Goal: Task Accomplishment & Management: Complete application form

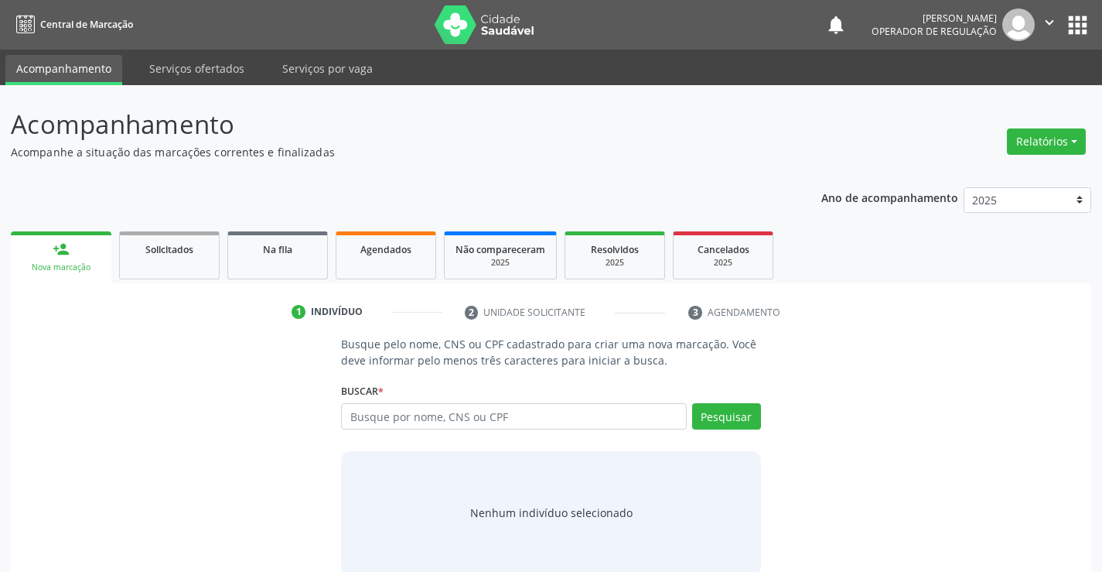
click at [425, 415] on input "text" at bounding box center [513, 416] width 345 height 26
type input "702605293833346"
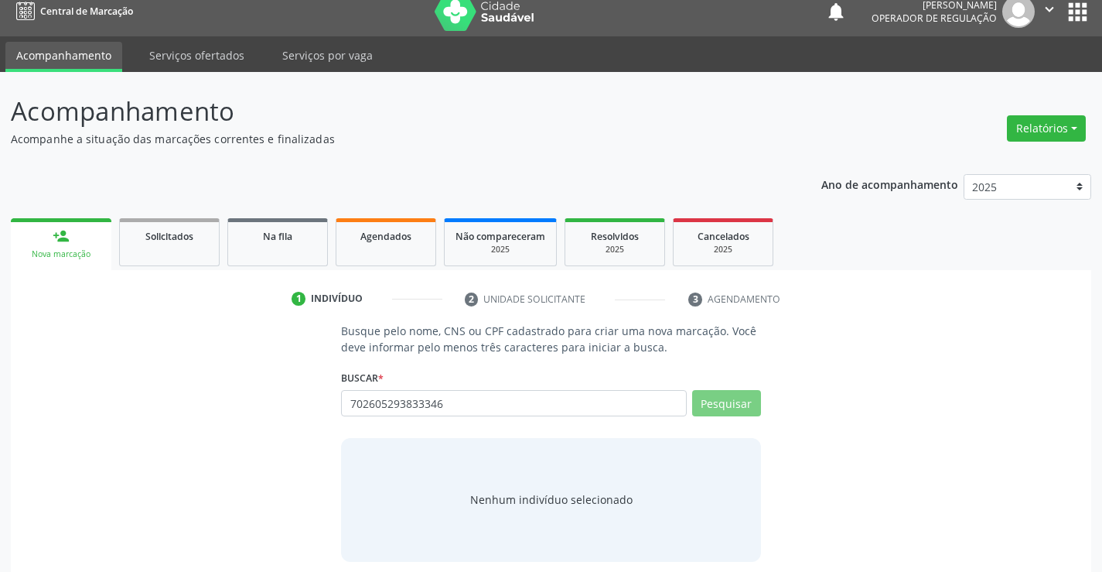
scroll to position [25, 0]
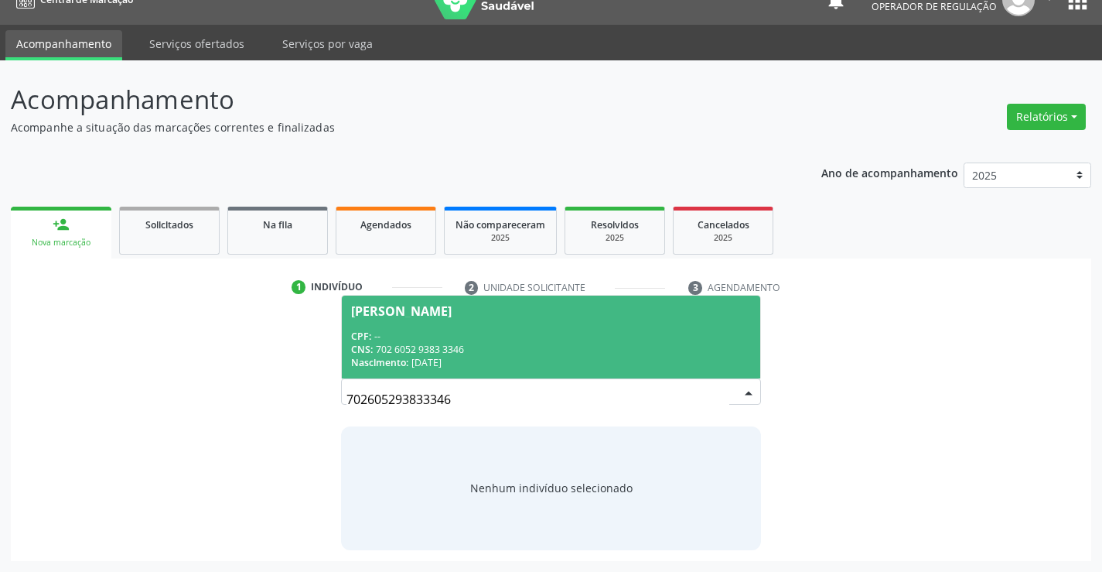
click at [507, 336] on div "CPF: --" at bounding box center [550, 335] width 399 height 13
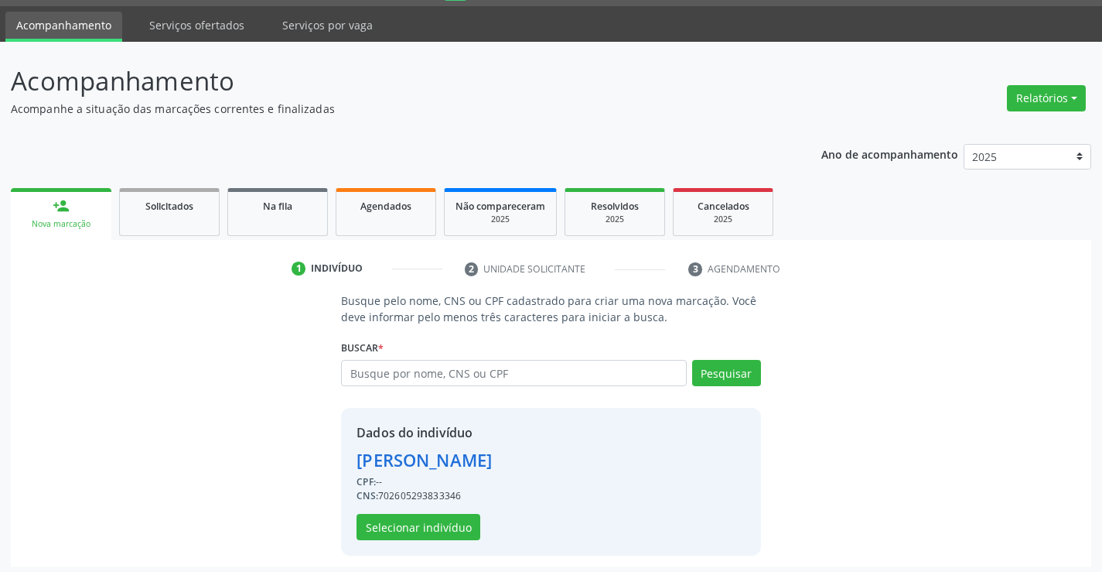
scroll to position [49, 0]
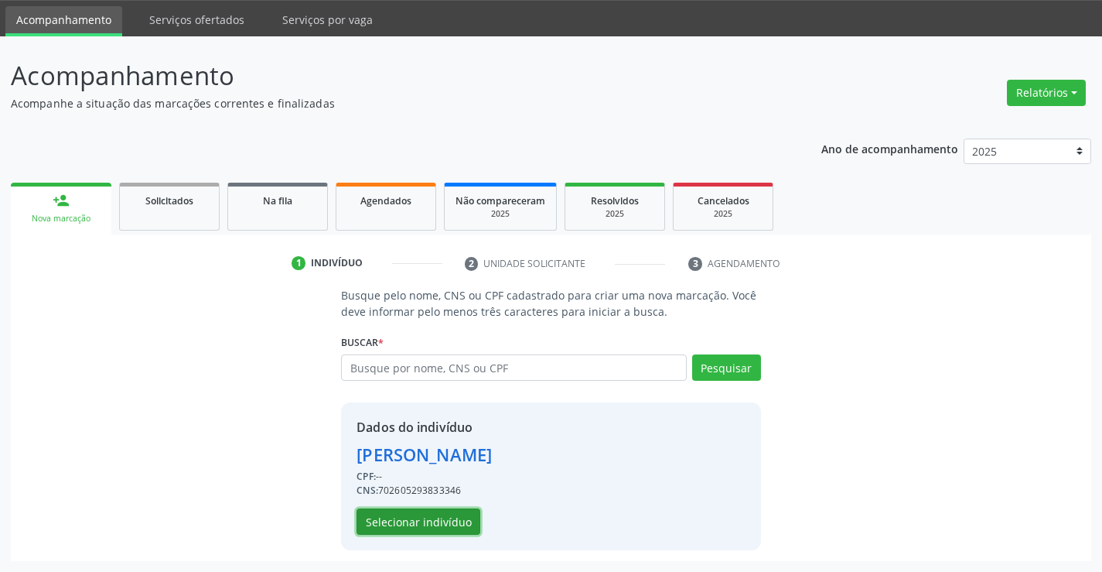
click at [434, 520] on button "Selecionar indivíduo" at bounding box center [419, 521] width 124 height 26
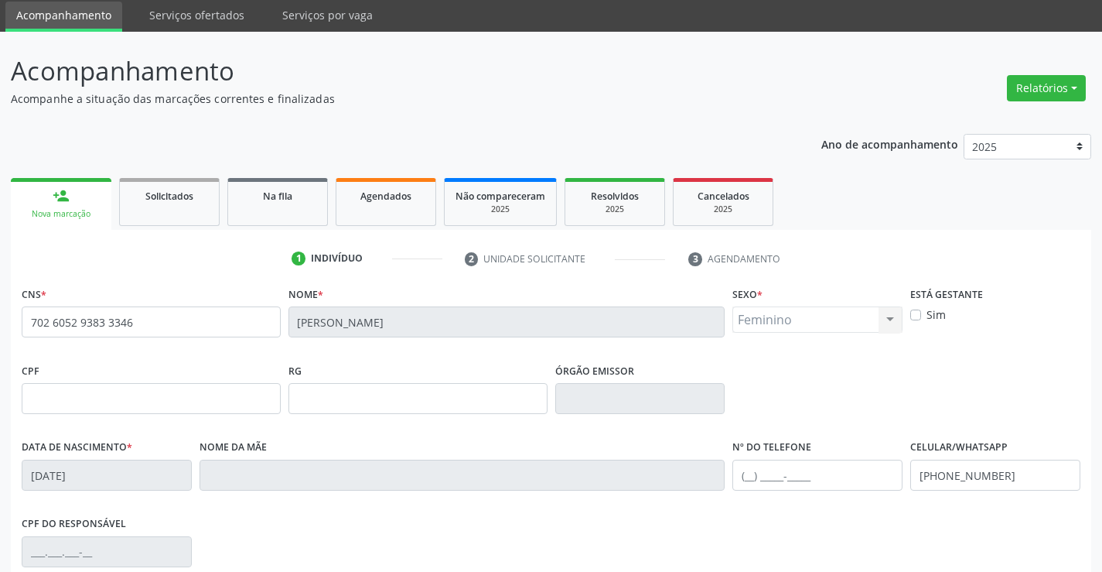
scroll to position [267, 0]
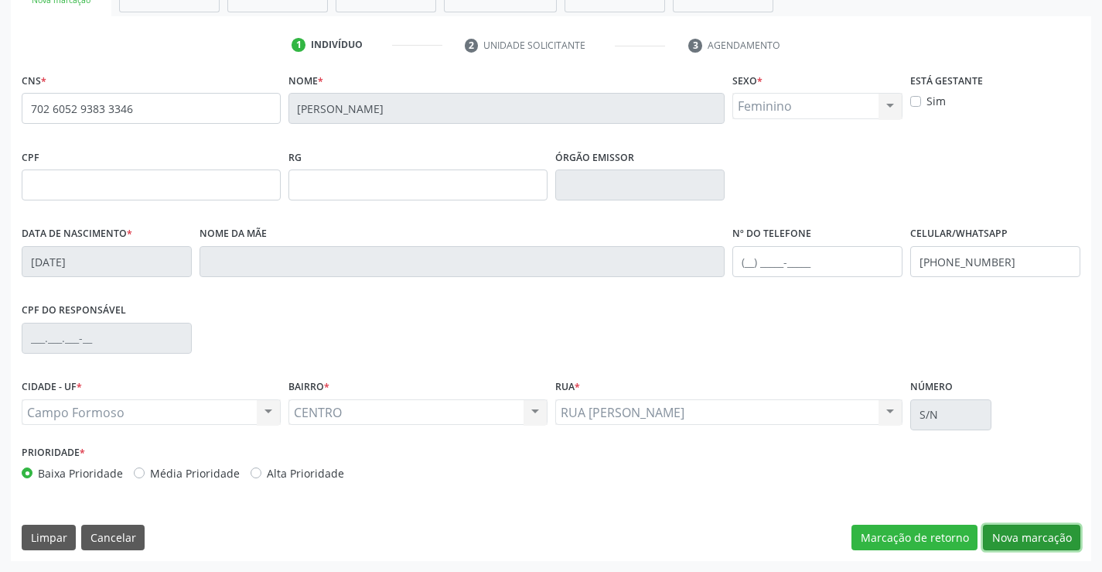
click at [1024, 527] on button "Nova marcação" at bounding box center [1031, 537] width 97 height 26
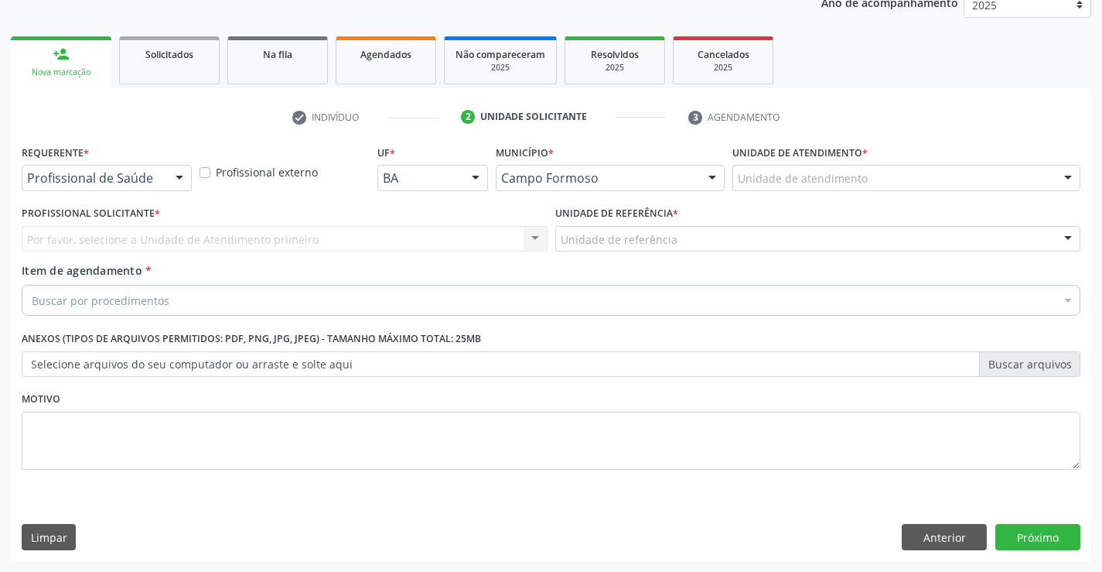
click at [179, 174] on div at bounding box center [179, 179] width 23 height 26
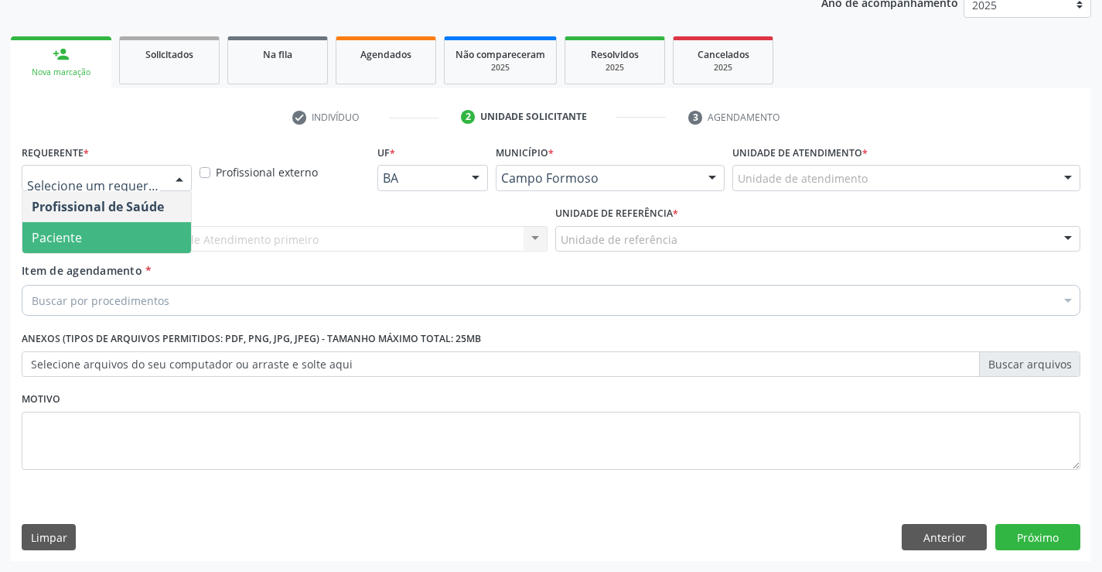
click at [95, 241] on span "Paciente" at bounding box center [106, 237] width 169 height 31
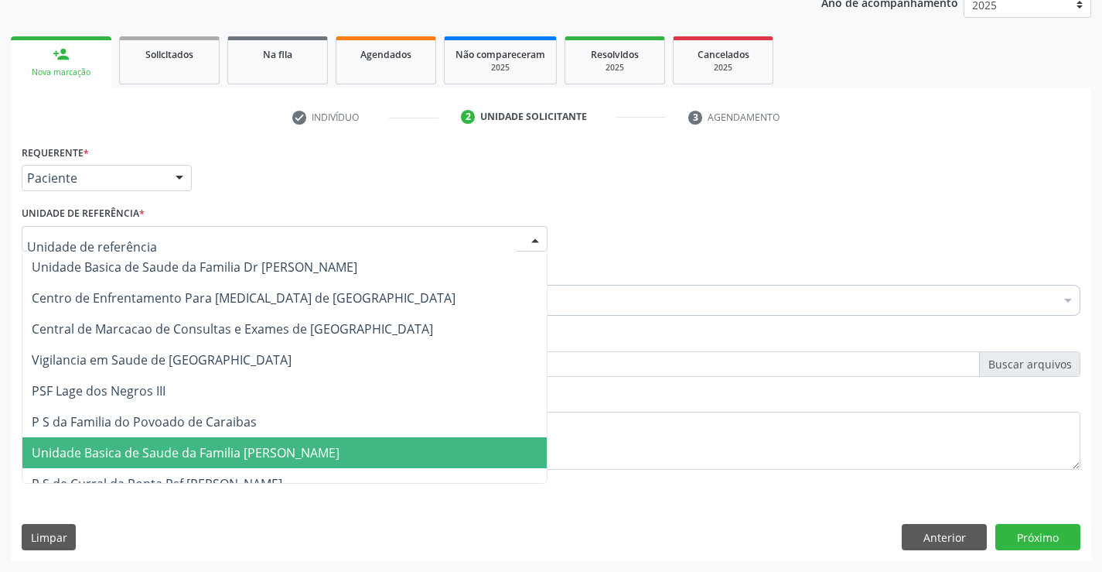
click at [117, 454] on span "Unidade Basica de Saude da Familia [PERSON_NAME]" at bounding box center [186, 452] width 308 height 17
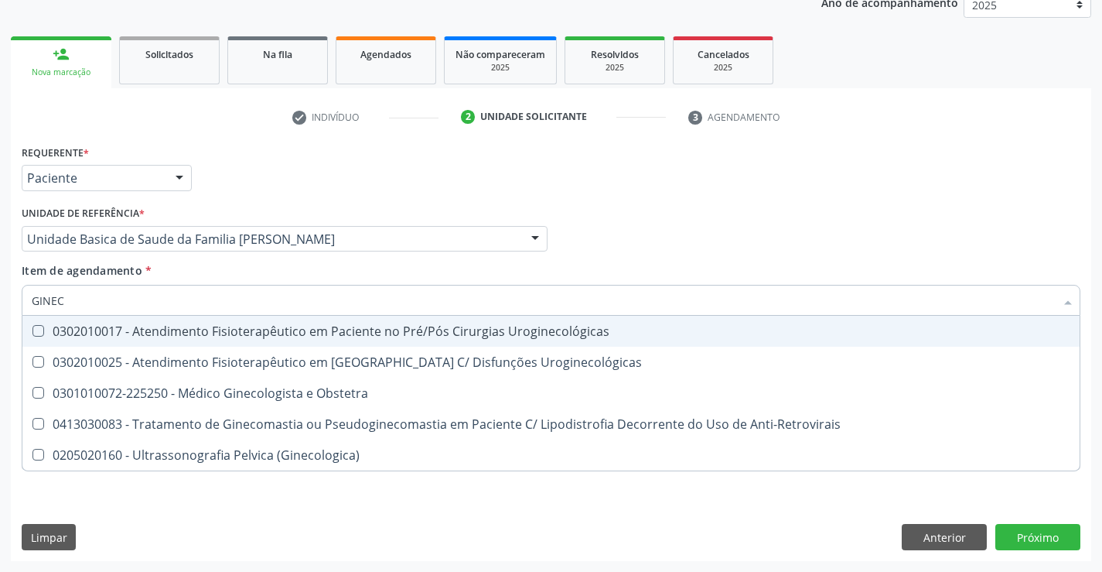
type input "GINECO"
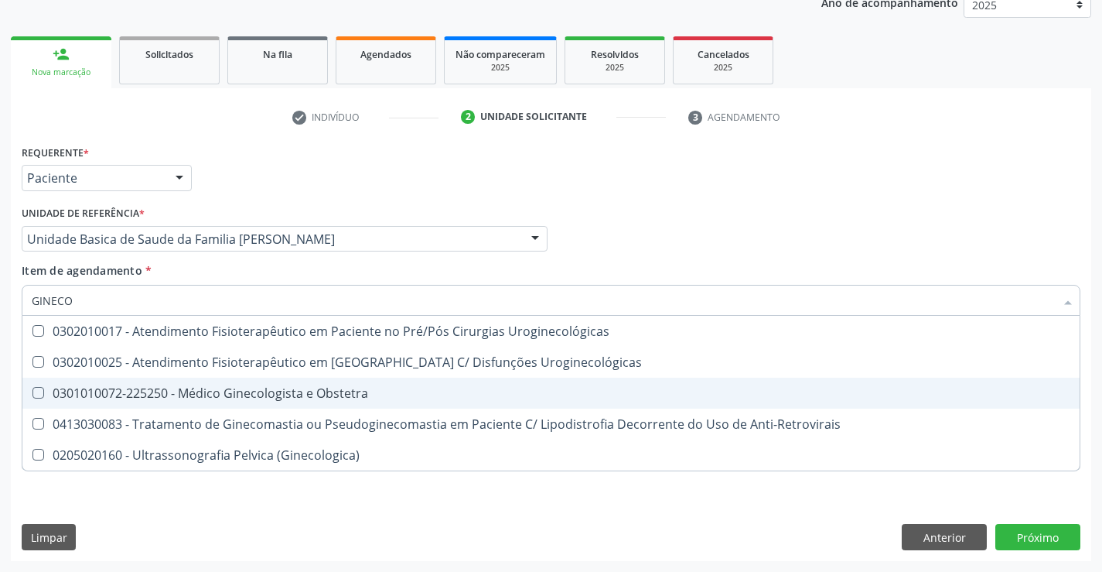
click at [207, 392] on div "0301010072-225250 - Médico Ginecologista e Obstetra" at bounding box center [551, 393] width 1039 height 12
checkbox Obstetra "true"
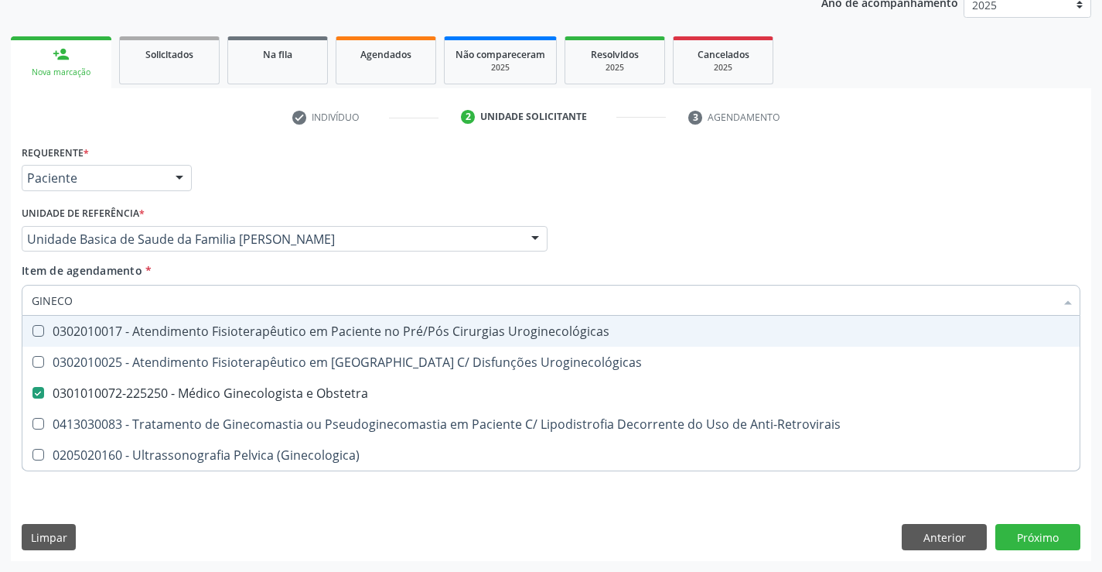
click at [640, 210] on div "Profissional Solicitante Por favor, selecione a Unidade de Atendimento primeiro…" at bounding box center [551, 232] width 1067 height 60
checkbox Uroginecológicas "true"
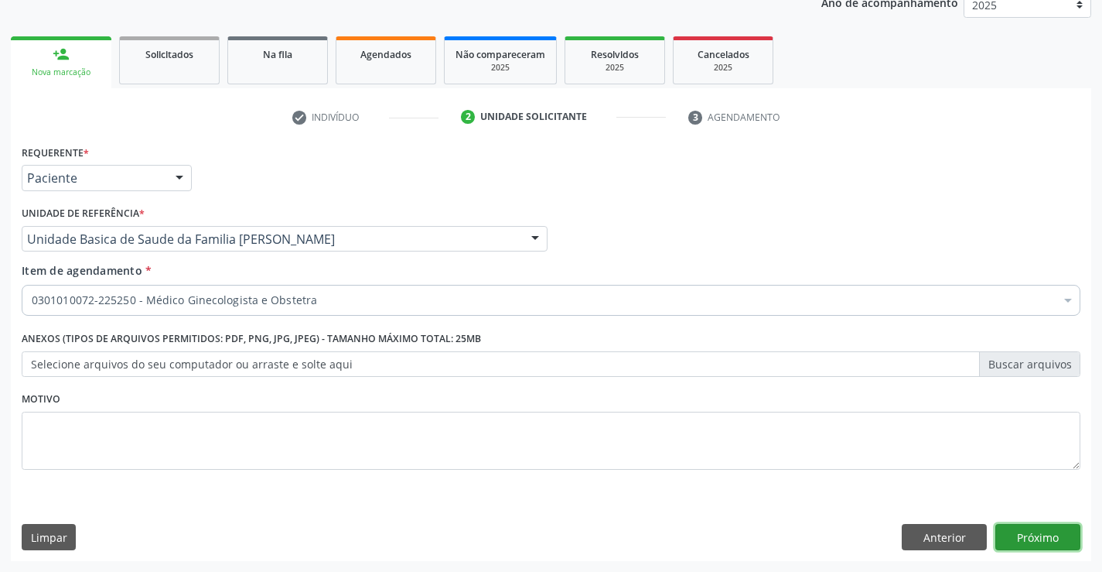
click at [1024, 533] on button "Próximo" at bounding box center [1037, 537] width 85 height 26
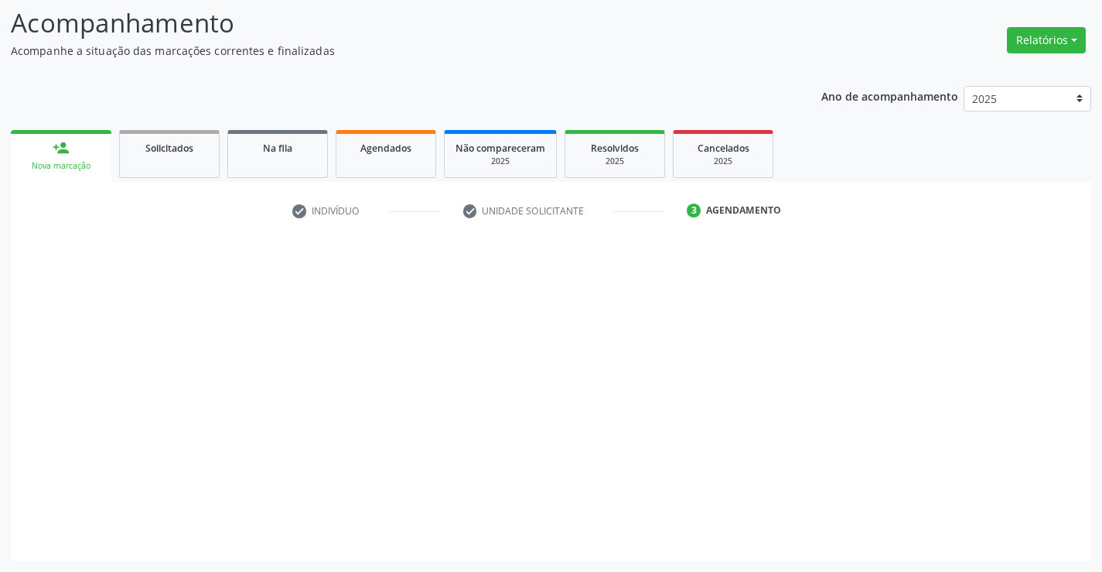
scroll to position [101, 0]
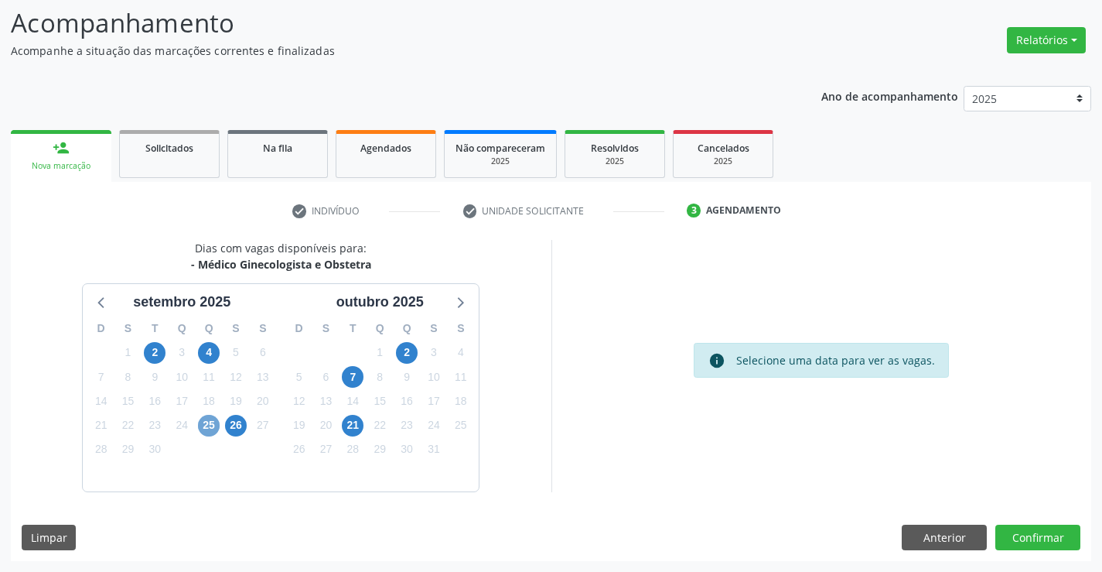
click at [208, 425] on span "25" at bounding box center [209, 426] width 22 height 22
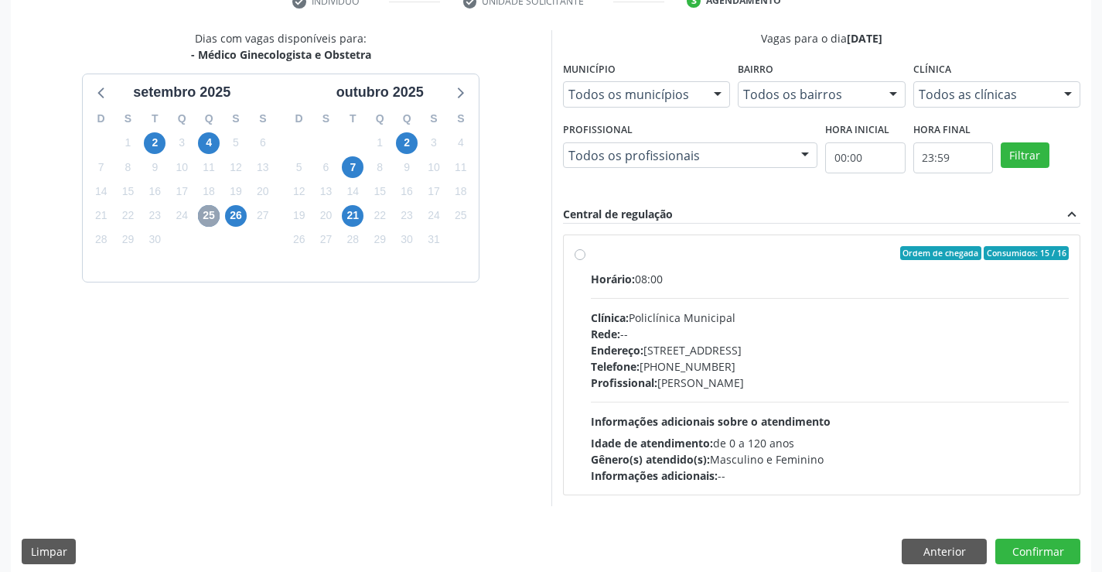
scroll to position [325, 0]
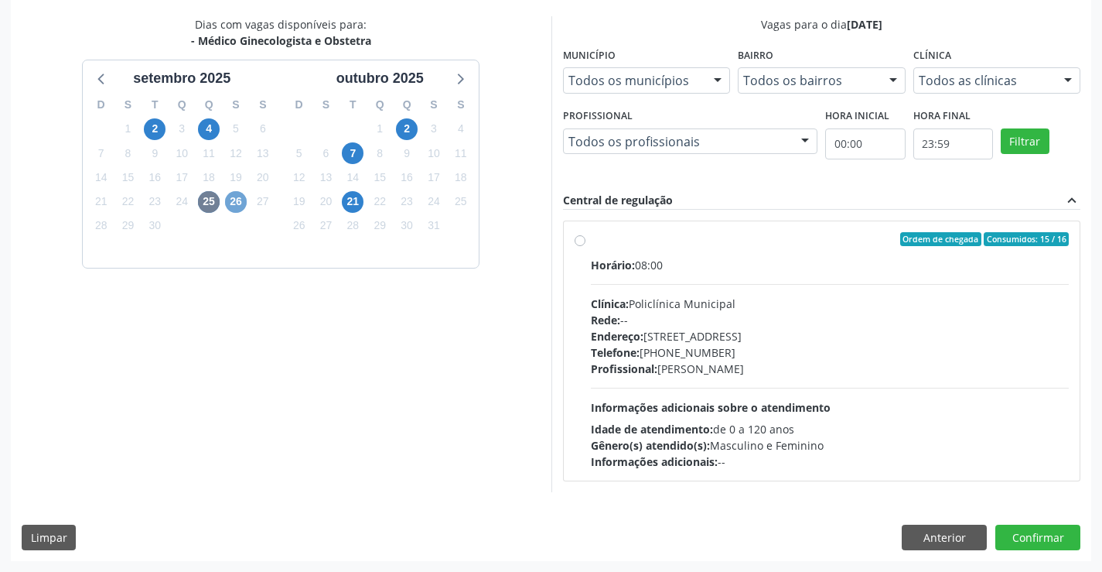
click at [230, 207] on span "26" at bounding box center [236, 202] width 22 height 22
click at [356, 206] on span "21" at bounding box center [353, 202] width 22 height 22
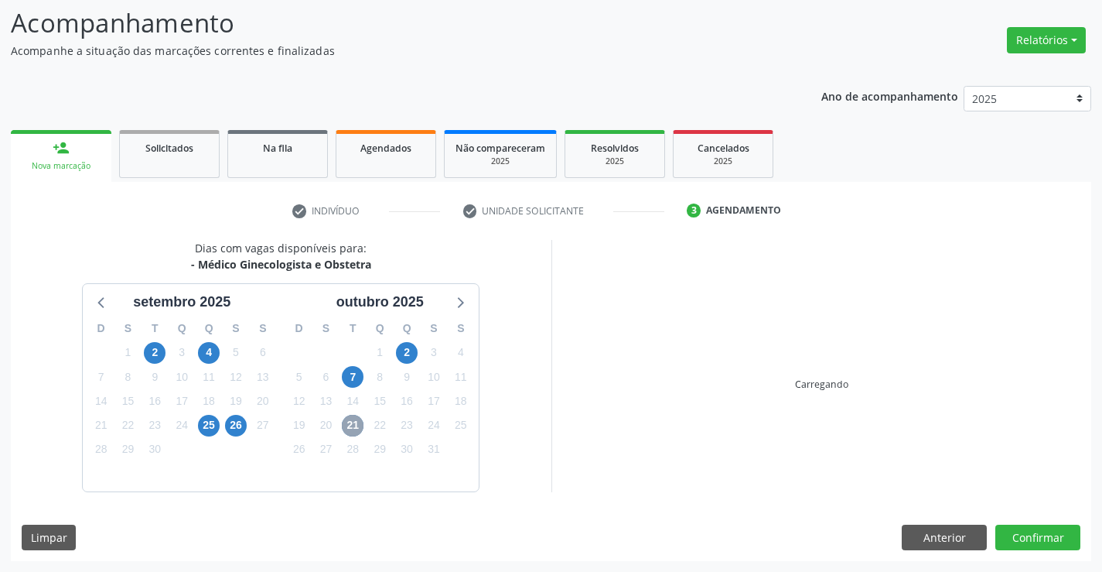
scroll to position [101, 0]
click at [415, 347] on span "2" at bounding box center [407, 353] width 22 height 22
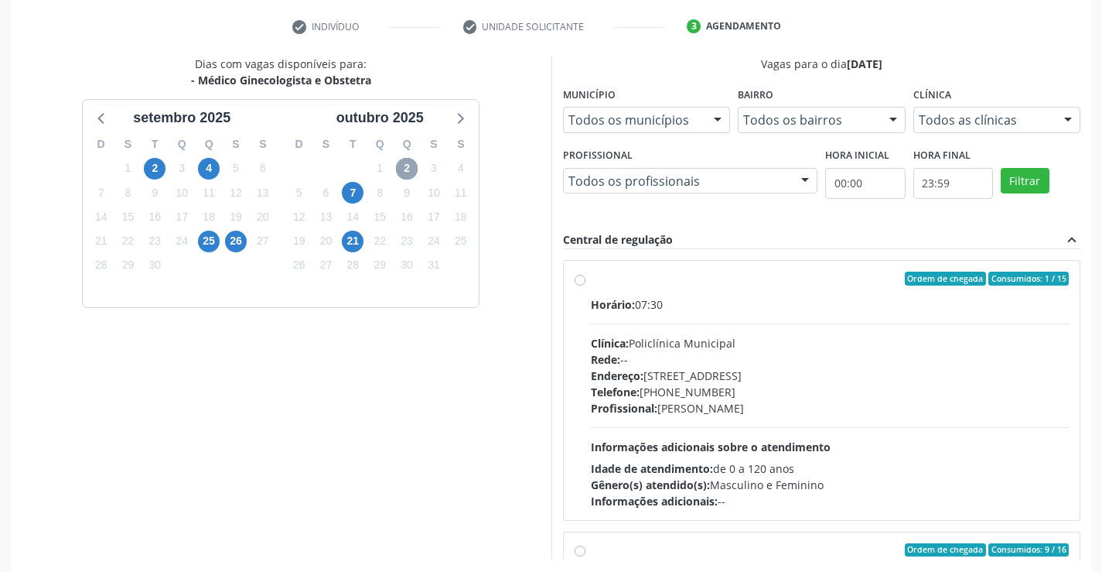
scroll to position [353, 0]
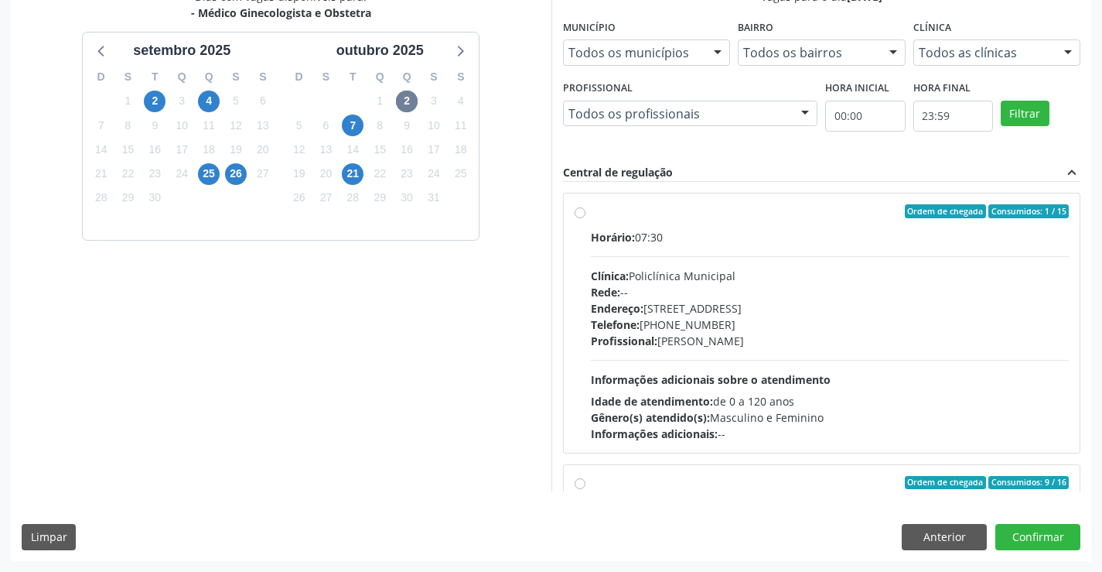
click at [754, 326] on div "Telefone: [PHONE_NUMBER]" at bounding box center [830, 324] width 479 height 16
click at [585, 218] on input "Ordem de chegada Consumidos: 1 / 15 Horário: 07:30 Clínica: Policlínica Municip…" at bounding box center [580, 211] width 11 height 14
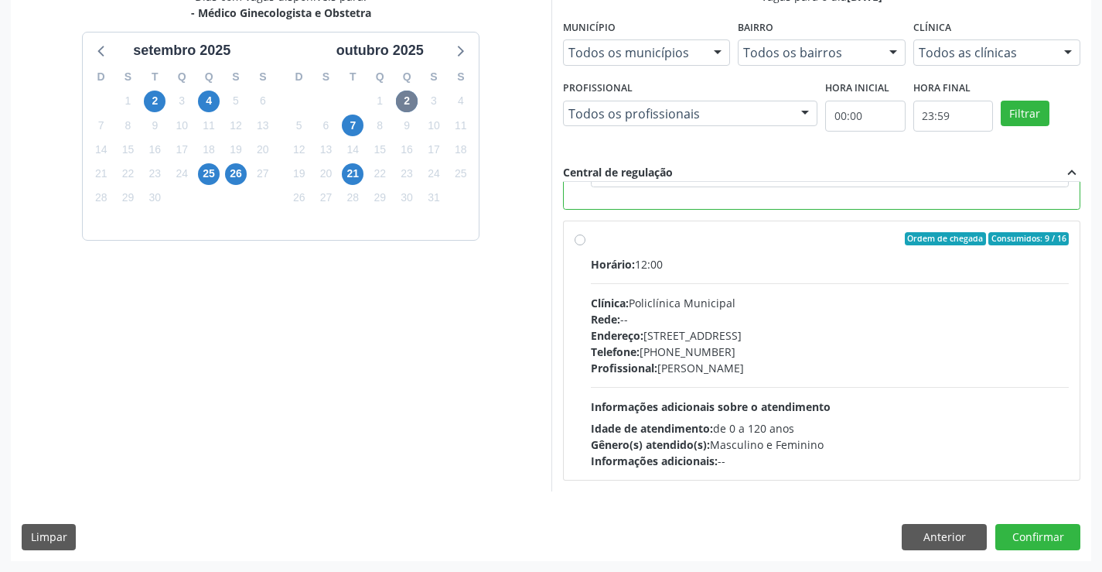
click at [746, 277] on div "Horário: 12:00 Clínica: Policlínica Municipal Rede: -- [GEOGRAPHIC_DATA]: [STRE…" at bounding box center [830, 362] width 479 height 213
click at [585, 246] on input "Ordem de chegada Consumidos: 9 / 16 Horário: 12:00 Clínica: Policlínica Municip…" at bounding box center [580, 239] width 11 height 14
radio input "false"
radio input "true"
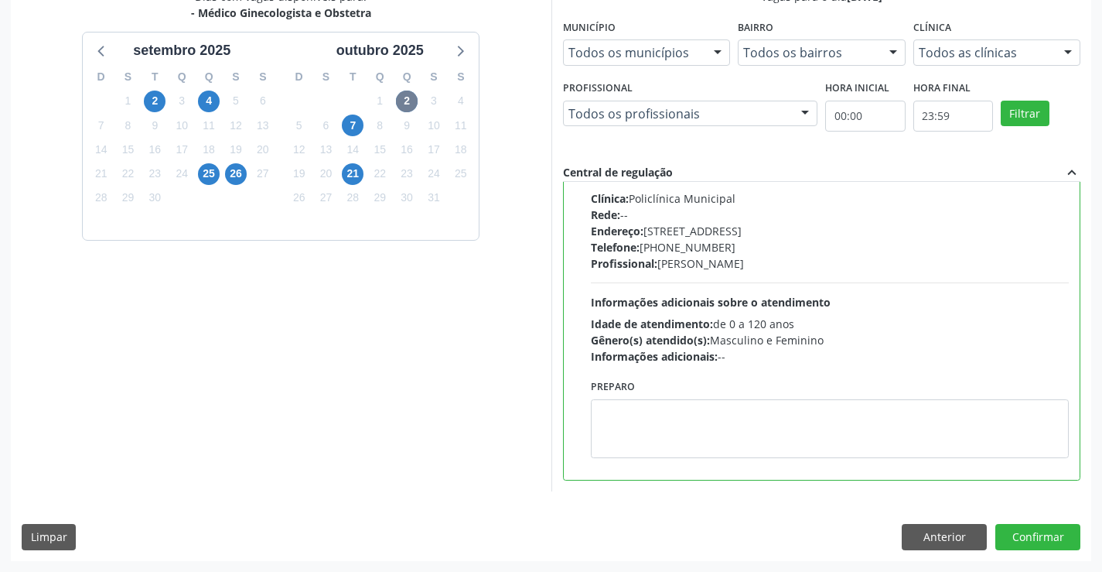
scroll to position [145, 0]
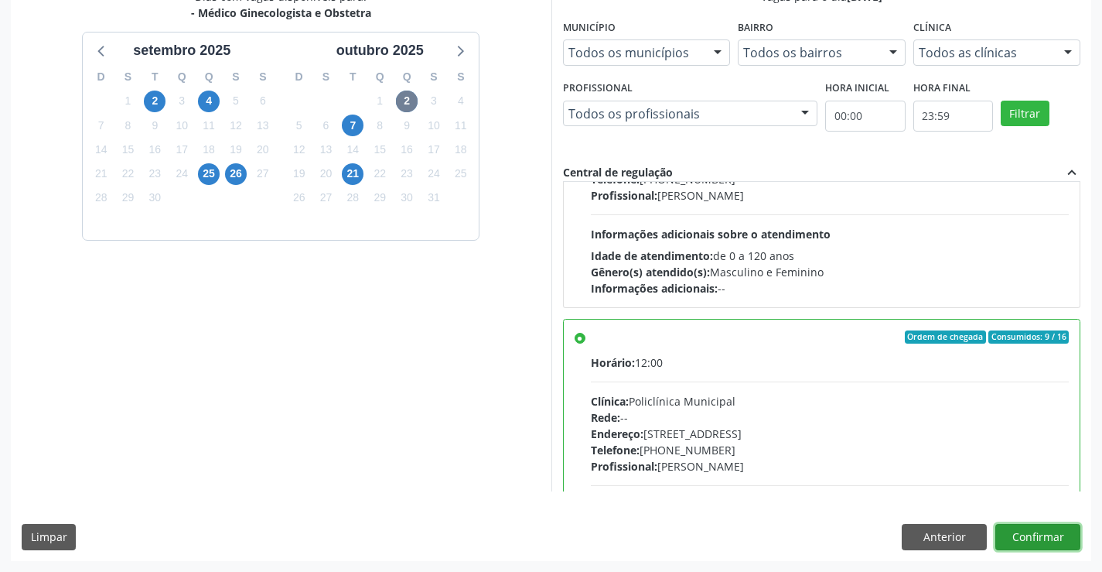
click at [1026, 535] on button "Confirmar" at bounding box center [1037, 537] width 85 height 26
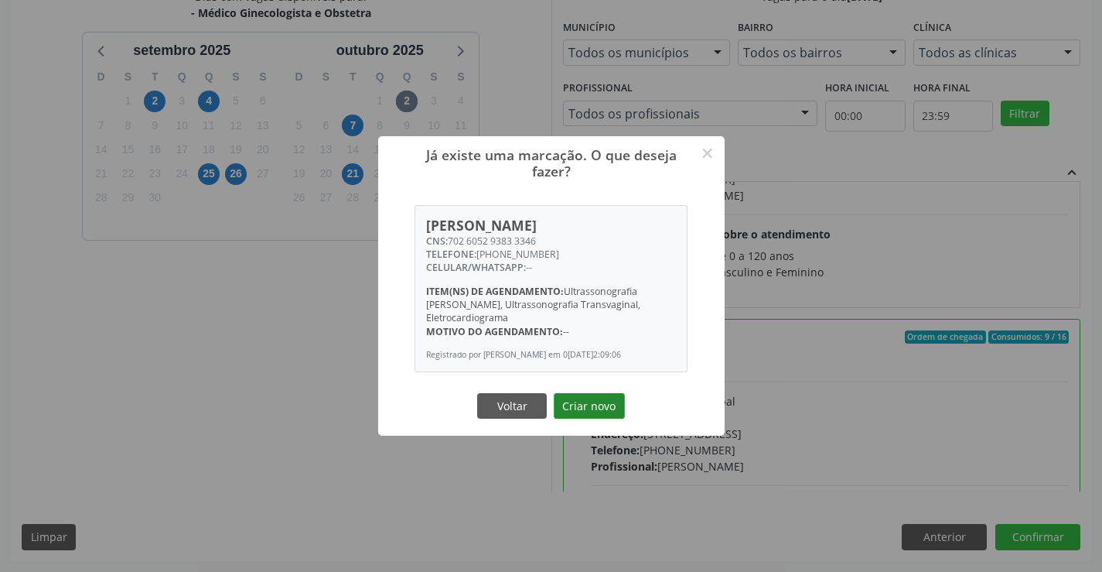
click at [590, 405] on button "Criar novo" at bounding box center [589, 406] width 71 height 26
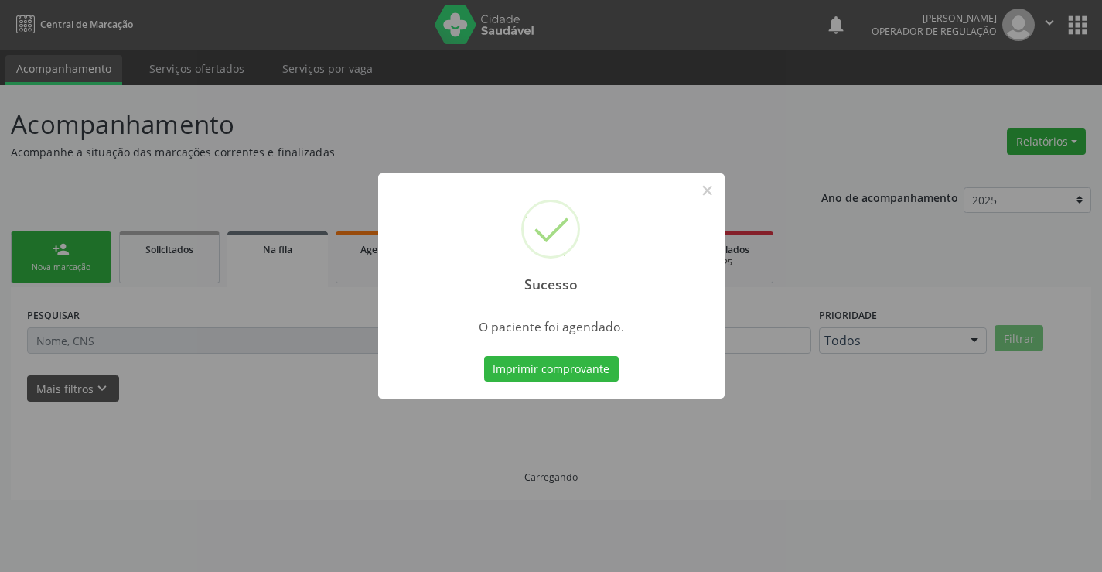
scroll to position [0, 0]
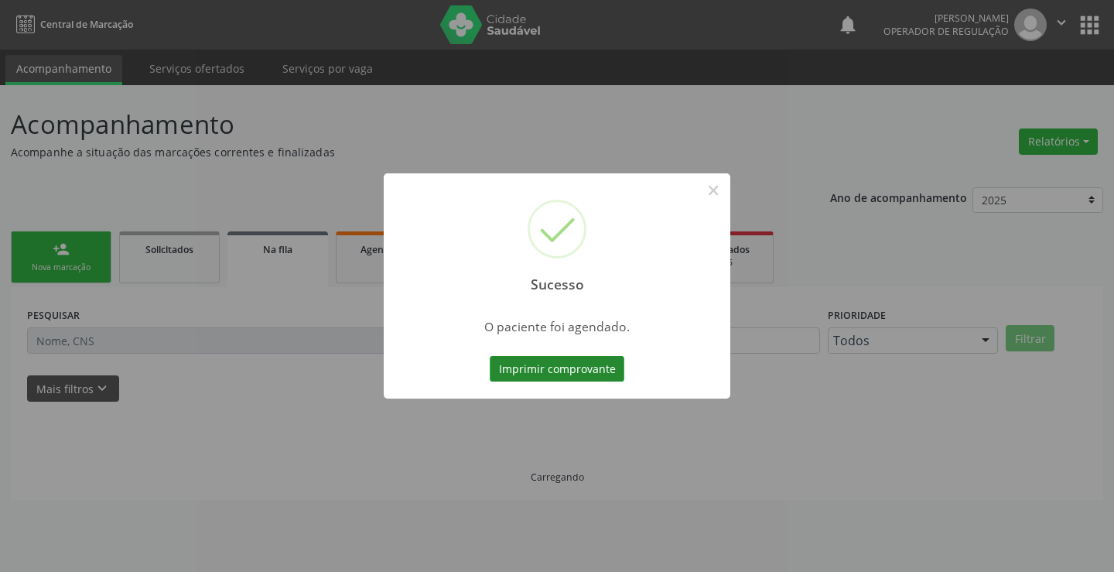
click at [561, 370] on button "Imprimir comprovante" at bounding box center [557, 369] width 135 height 26
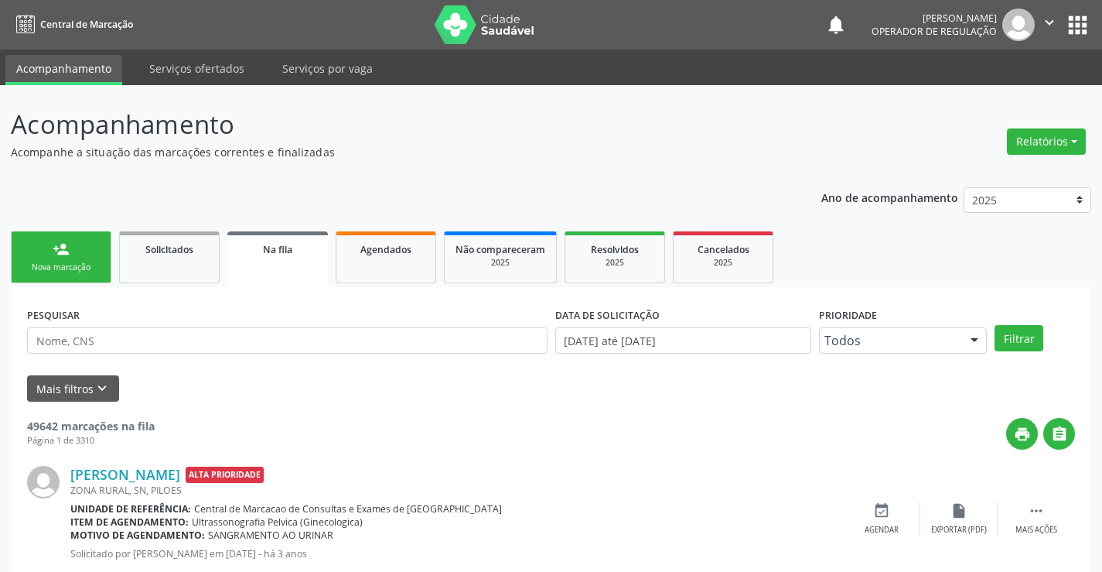
click at [75, 265] on div "Nova marcação" at bounding box center [60, 267] width 77 height 12
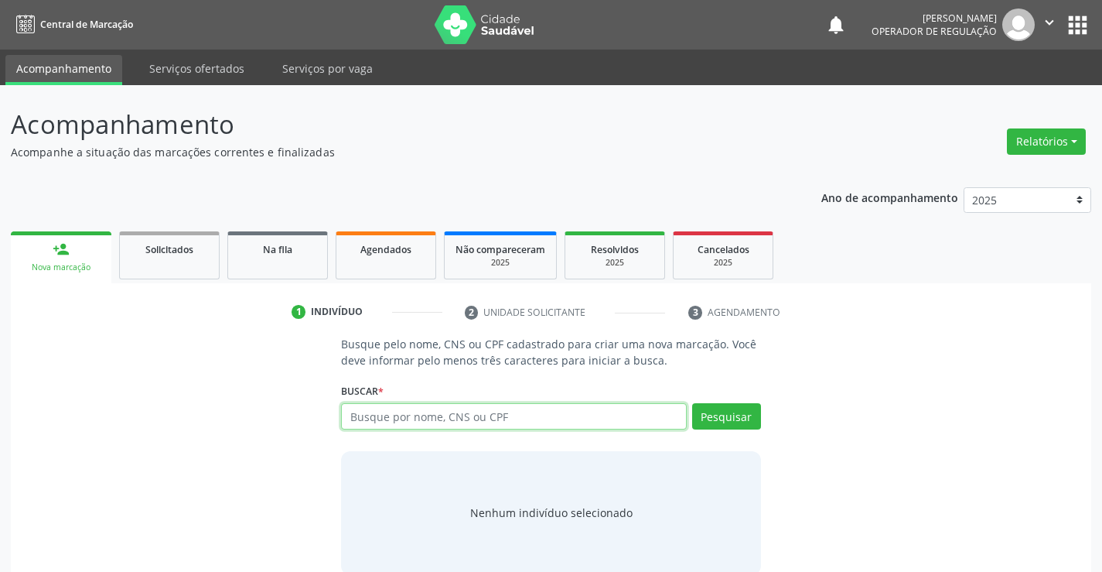
click at [423, 415] on input "text" at bounding box center [513, 416] width 345 height 26
type input "81612117287"
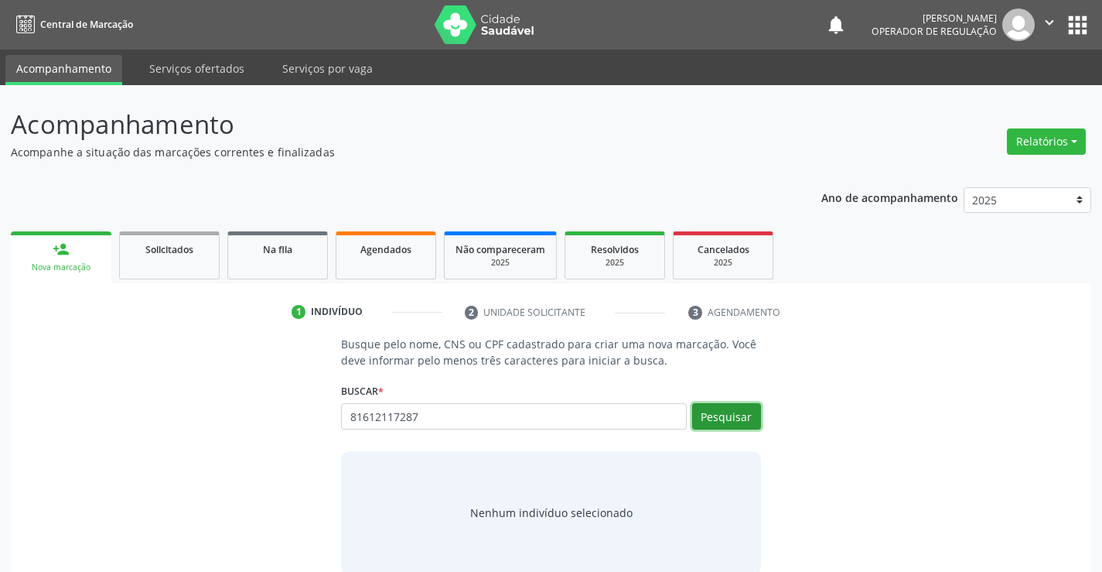
click at [740, 419] on button "Pesquisar" at bounding box center [726, 416] width 69 height 26
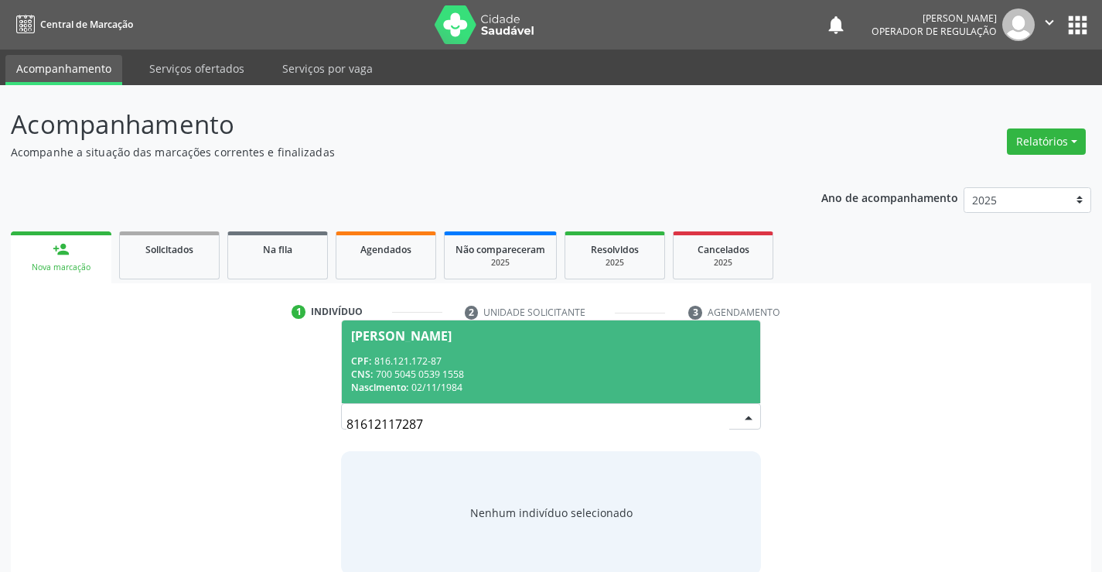
click at [471, 350] on span "[PERSON_NAME] CPF: 816.121.172-87 CNS: 700 5045 0539 1558 Nascimento: [DATE]" at bounding box center [551, 361] width 418 height 83
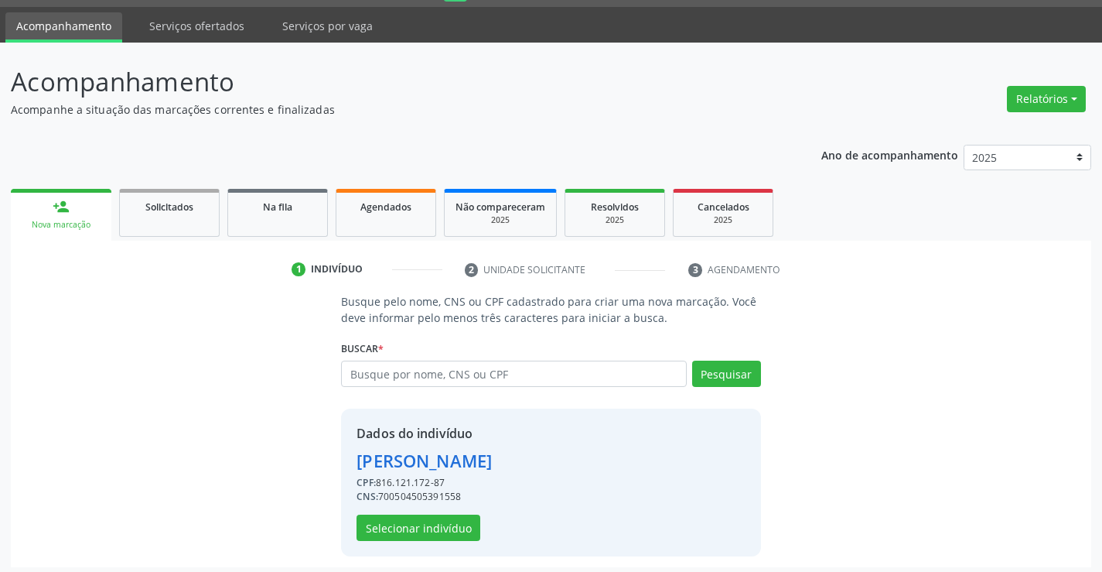
scroll to position [49, 0]
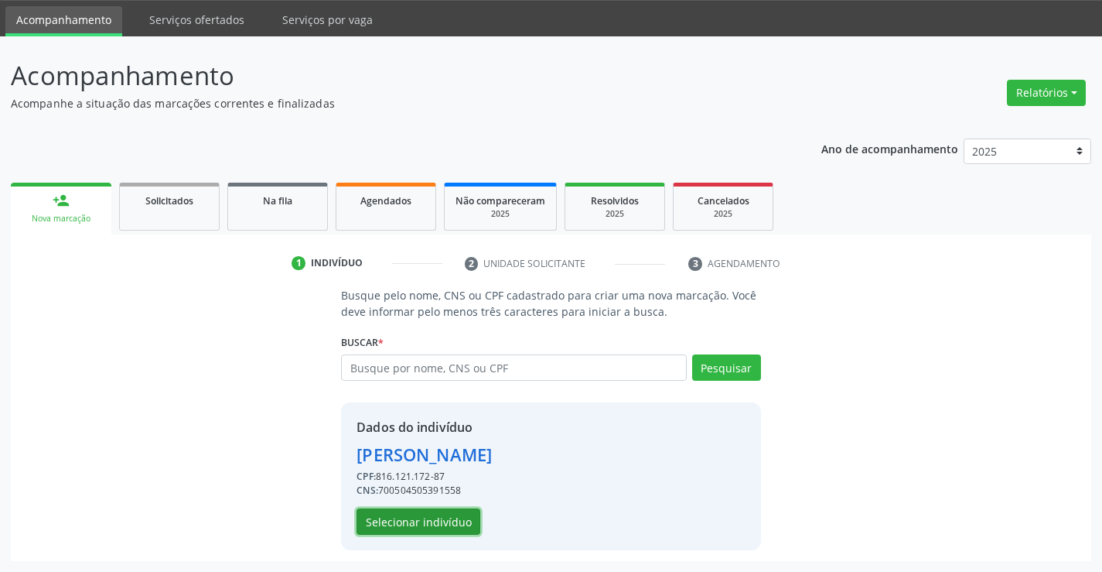
click at [416, 522] on button "Selecionar indivíduo" at bounding box center [419, 521] width 124 height 26
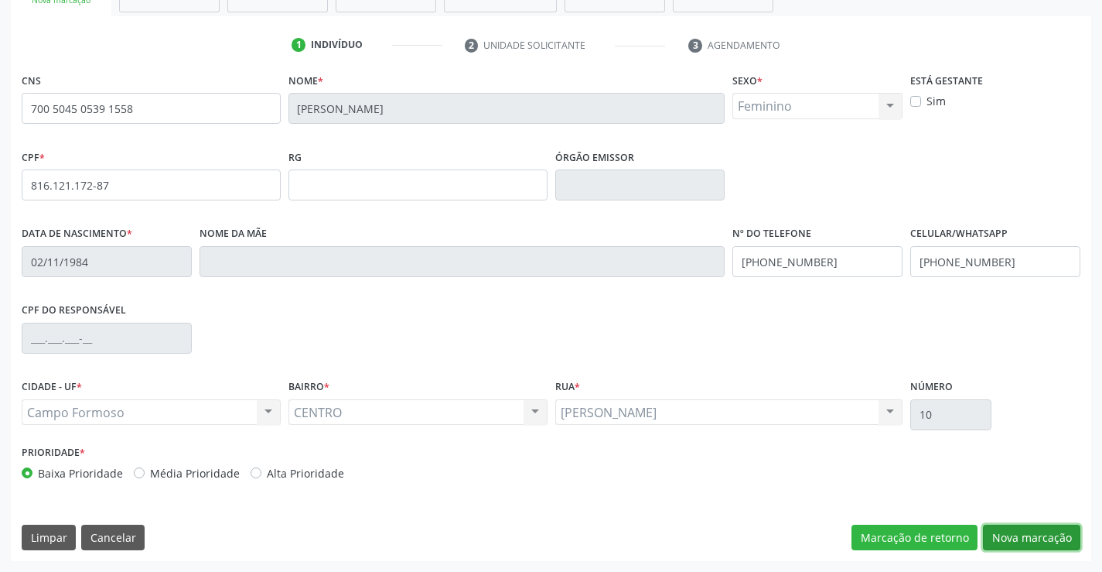
click at [1022, 541] on button "Nova marcação" at bounding box center [1031, 537] width 97 height 26
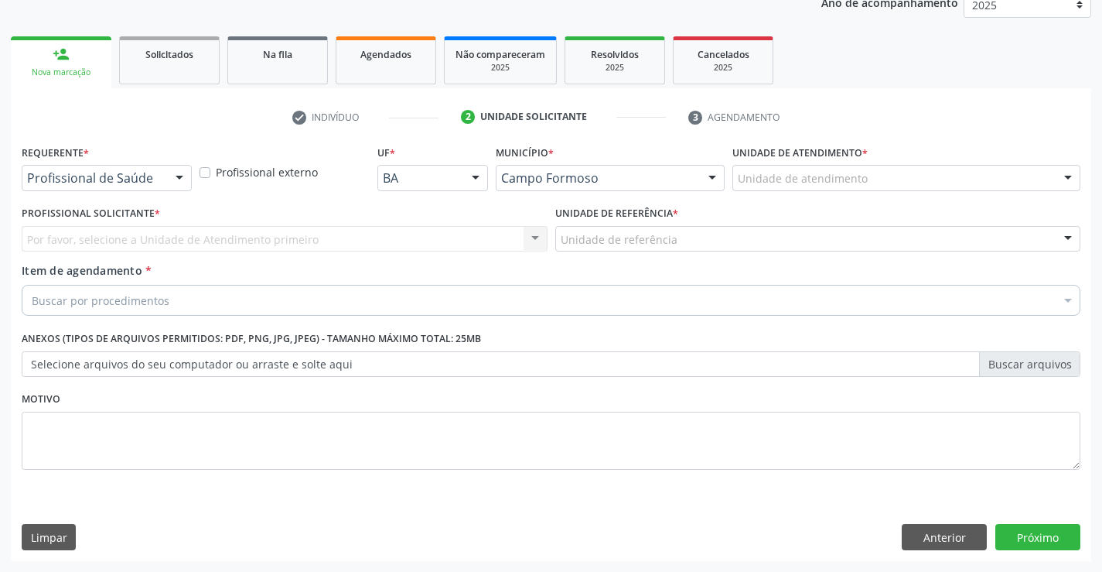
scroll to position [195, 0]
drag, startPoint x: 166, startPoint y: 175, endPoint x: 146, endPoint y: 186, distance: 22.5
click at [165, 175] on div "Profissional de Saúde Profissional de Saúde Paciente Nenhum resultado encontrad…" at bounding box center [107, 178] width 170 height 26
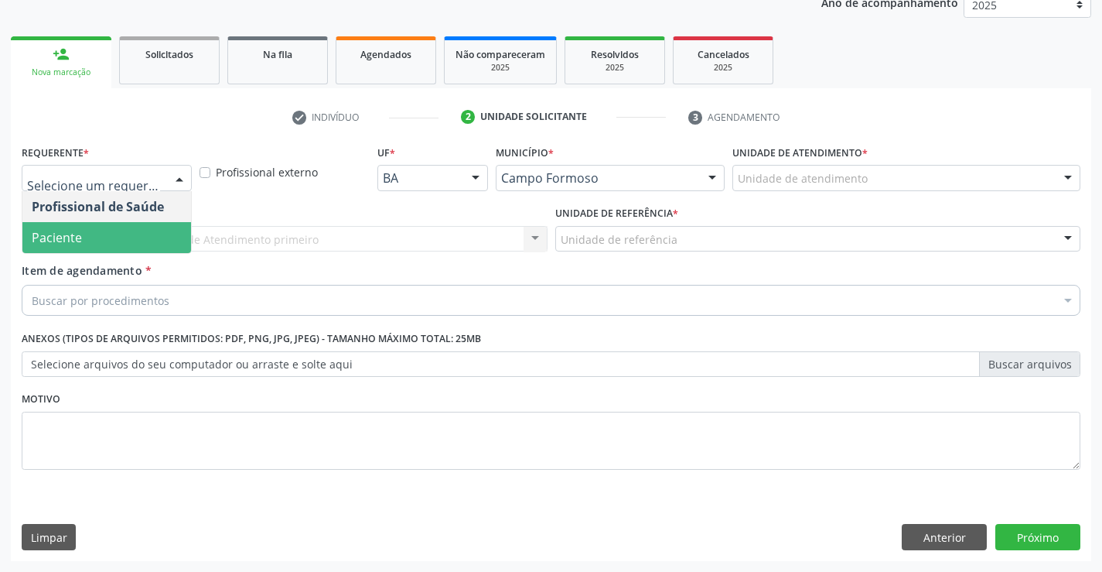
click at [112, 227] on span "Paciente" at bounding box center [106, 237] width 169 height 31
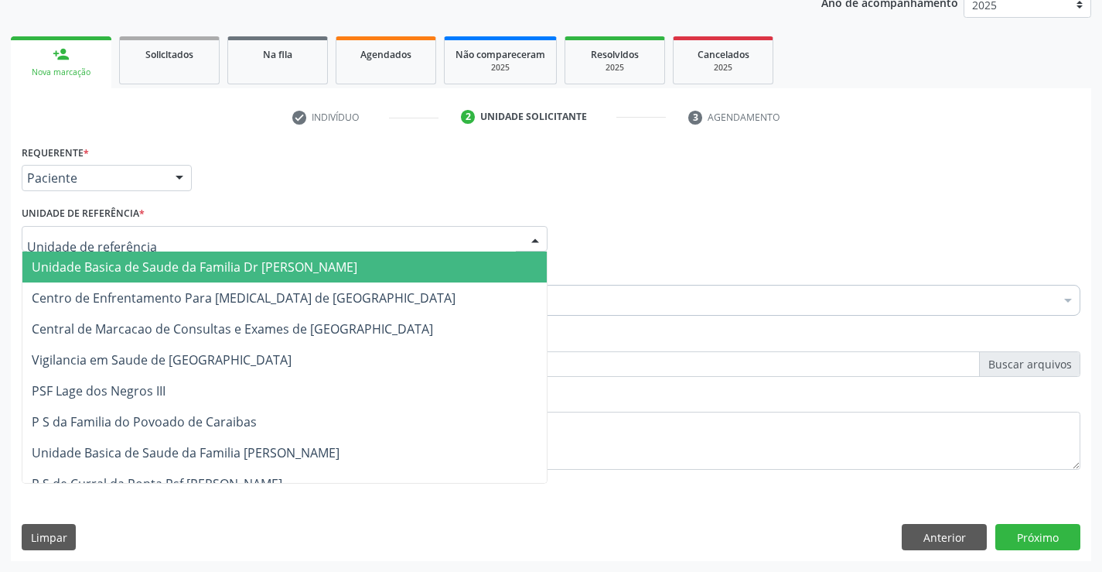
click at [219, 244] on div at bounding box center [285, 239] width 526 height 26
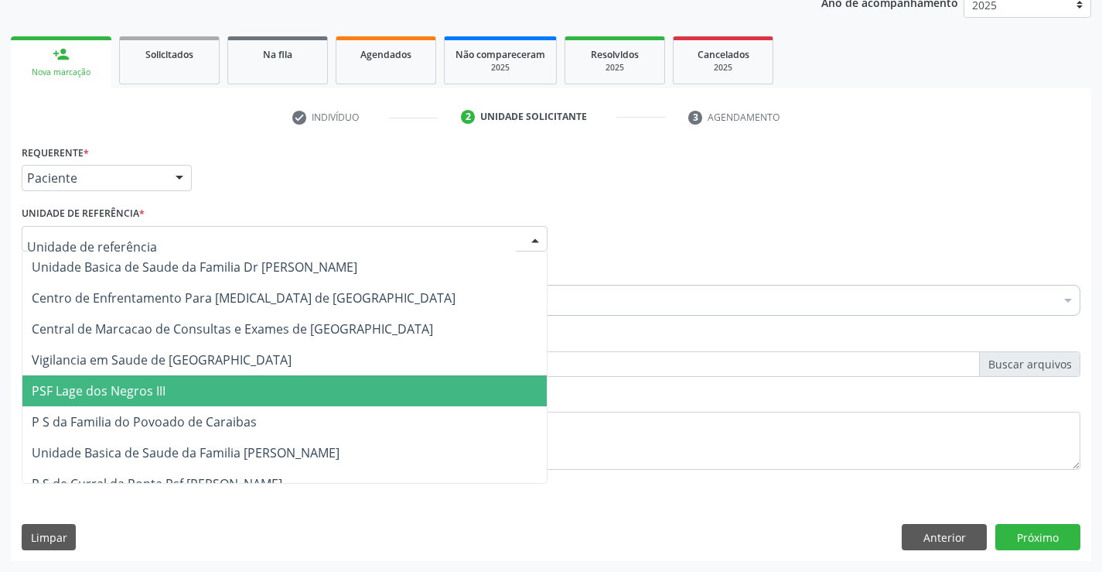
click at [206, 404] on span "PSF Lage dos Negros III" at bounding box center [284, 390] width 524 height 31
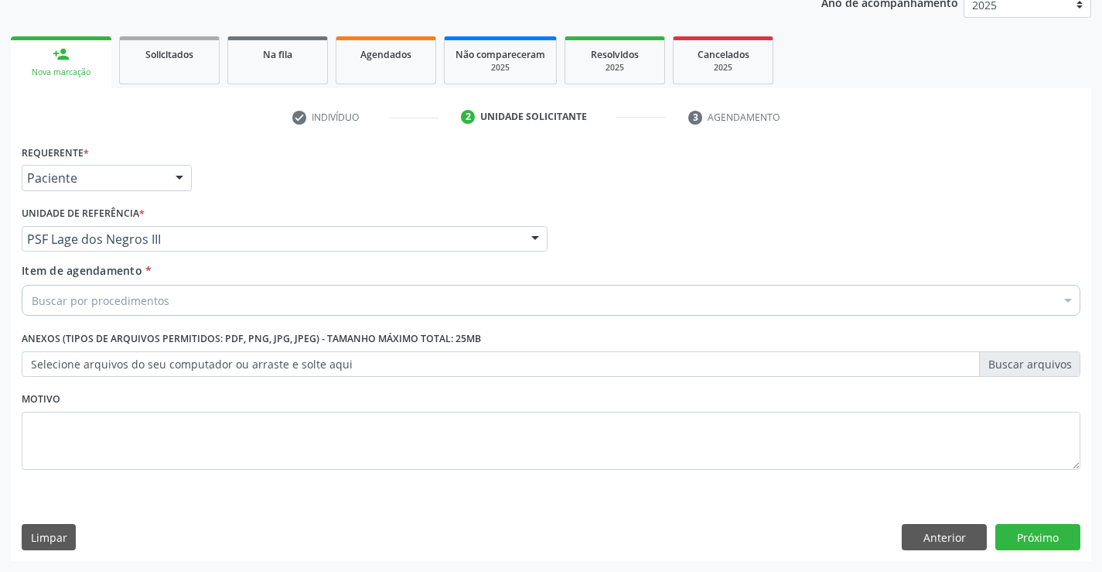
click at [185, 304] on div "Buscar por procedimentos" at bounding box center [551, 300] width 1059 height 31
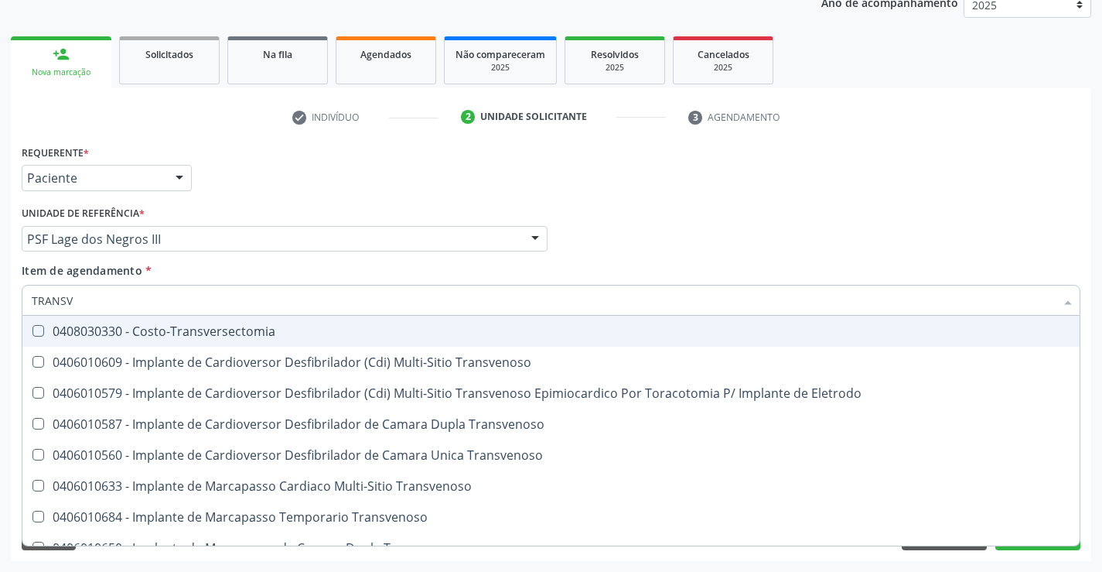
type input "TRANSVA"
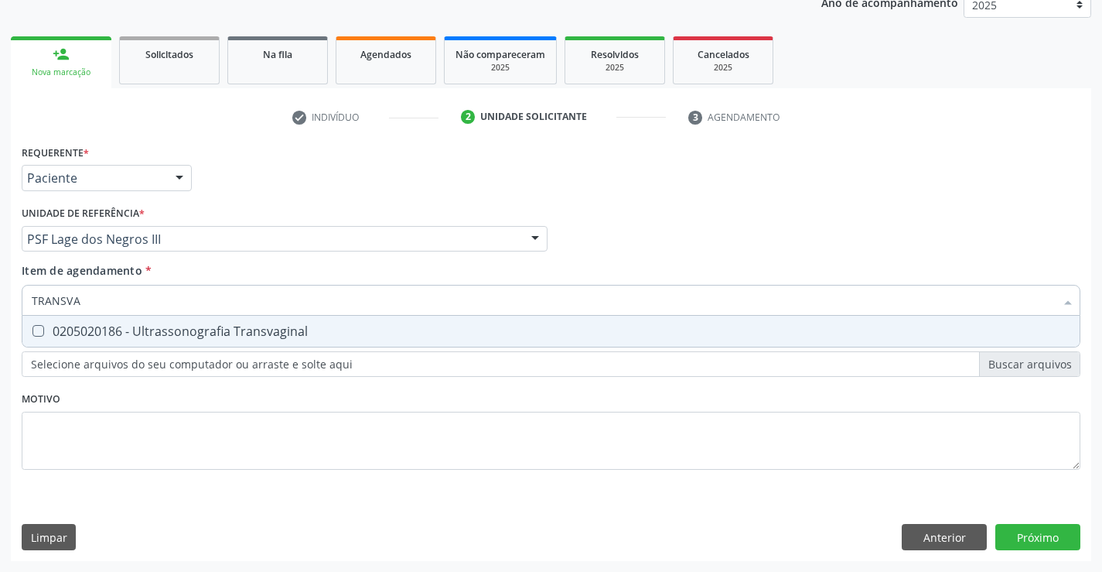
drag, startPoint x: 172, startPoint y: 333, endPoint x: 0, endPoint y: 282, distance: 180.1
click at [172, 334] on div "0205020186 - Ultrassonografia Transvaginal" at bounding box center [551, 331] width 1039 height 12
checkbox Transvaginal "true"
click at [1029, 528] on div "Requerente * Paciente Profissional de Saúde Paciente Nenhum resultado encontrad…" at bounding box center [551, 351] width 1080 height 420
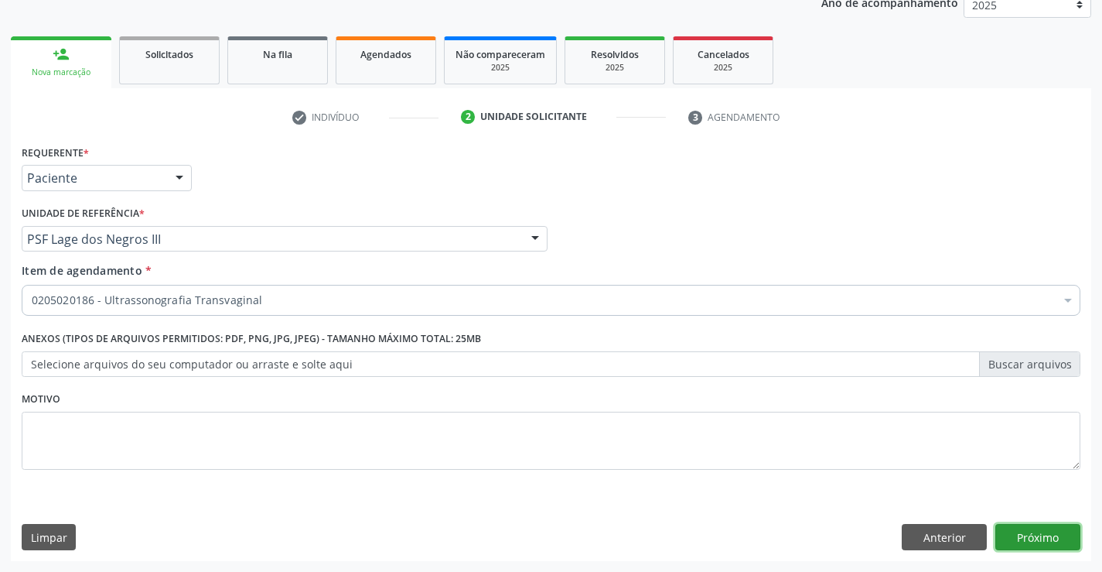
click at [1036, 534] on button "Próximo" at bounding box center [1037, 537] width 85 height 26
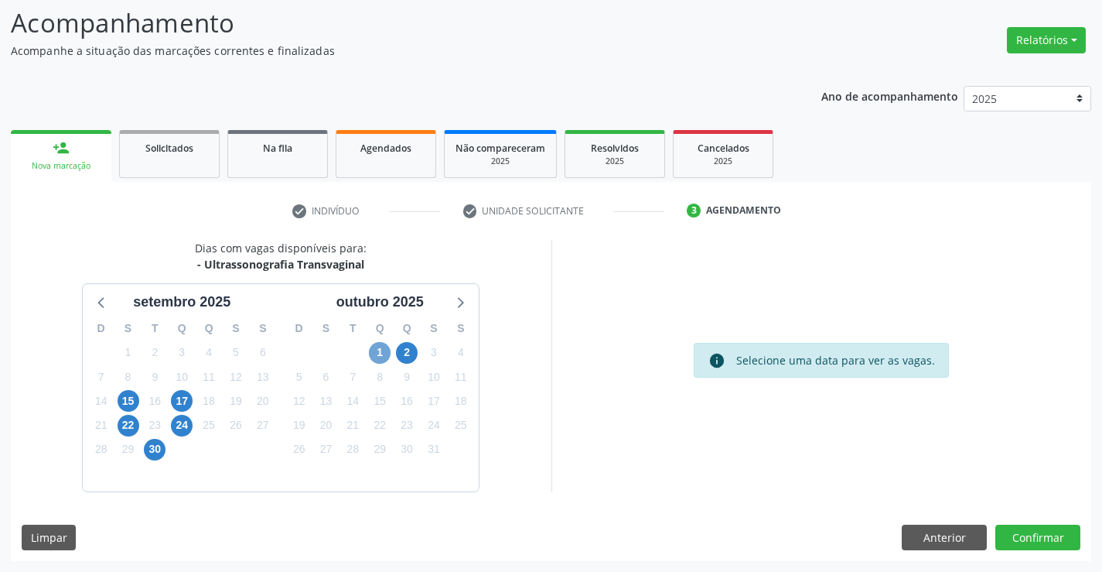
click at [381, 355] on span "1" at bounding box center [380, 353] width 22 height 22
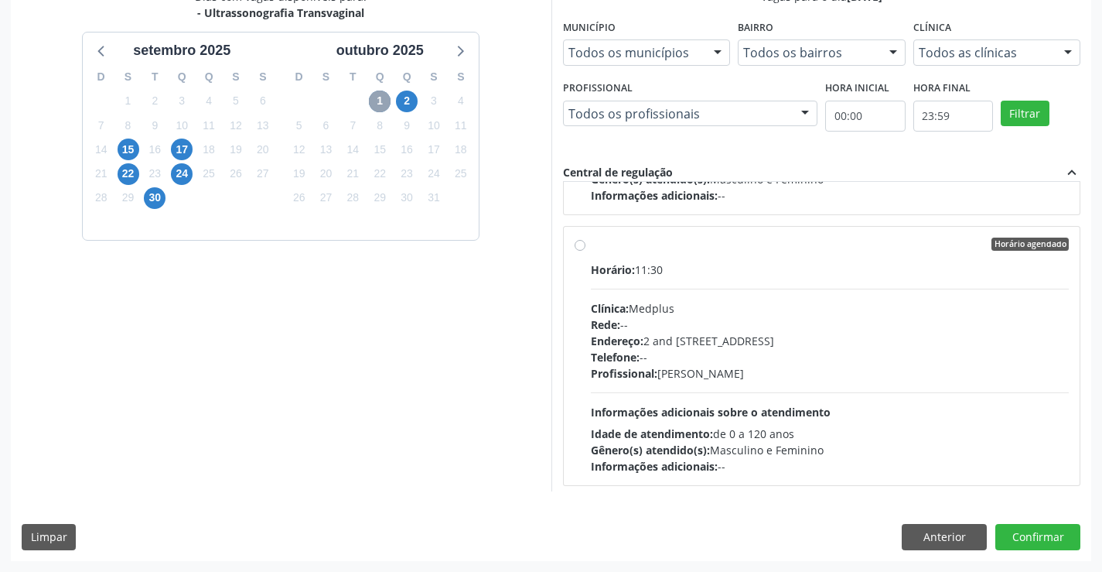
scroll to position [244, 0]
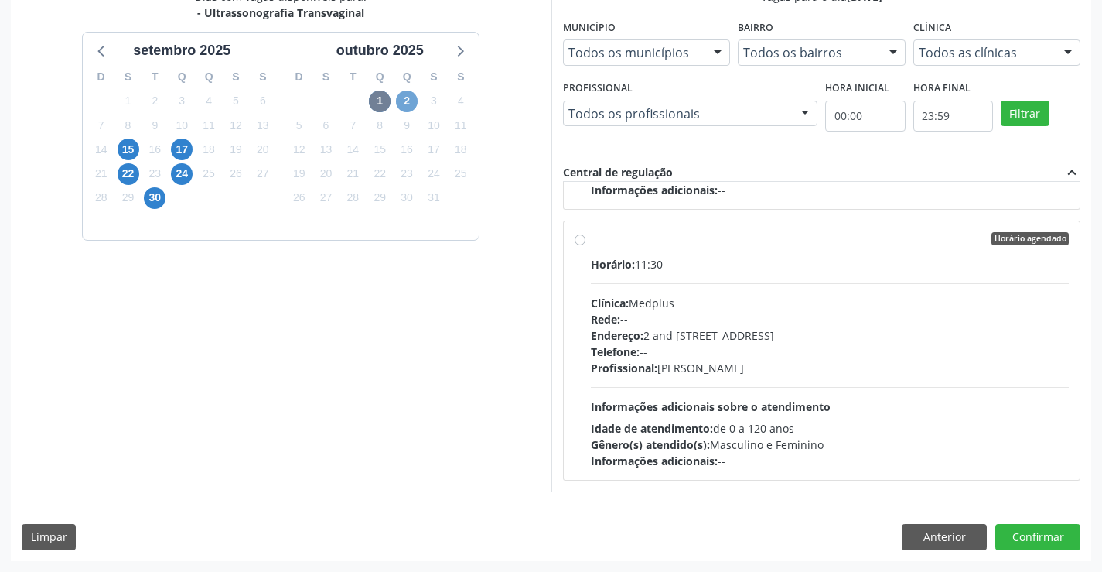
click at [411, 99] on span "2" at bounding box center [407, 101] width 22 height 22
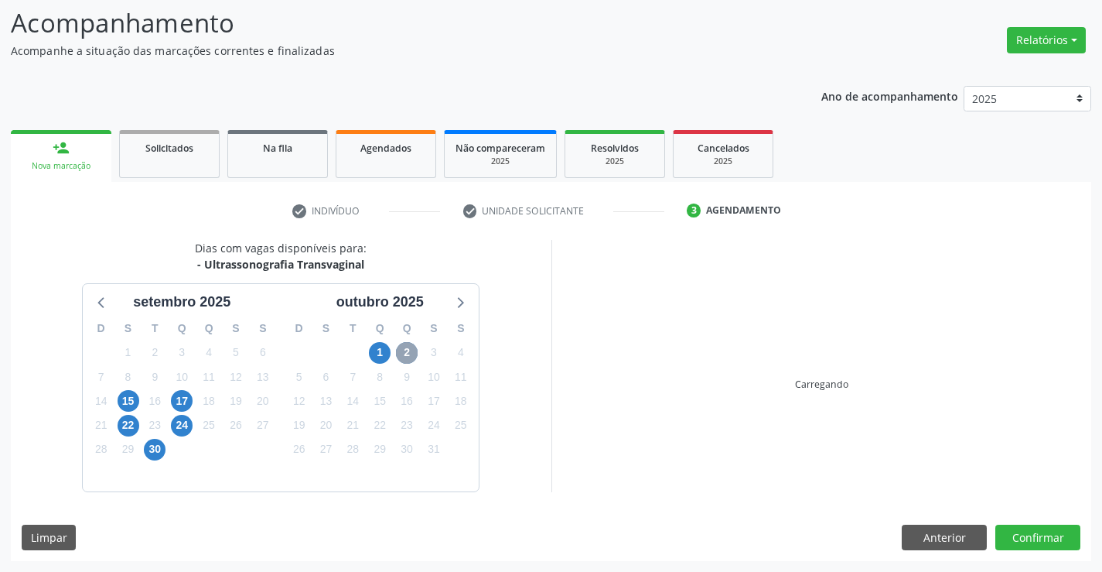
scroll to position [325, 0]
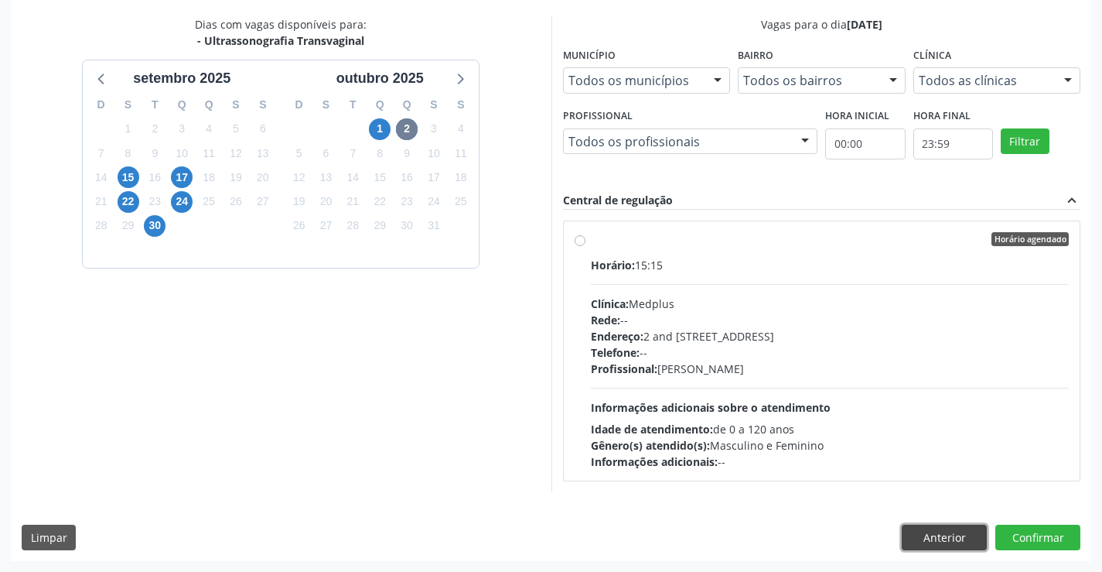
click at [951, 537] on button "Anterior" at bounding box center [944, 537] width 85 height 26
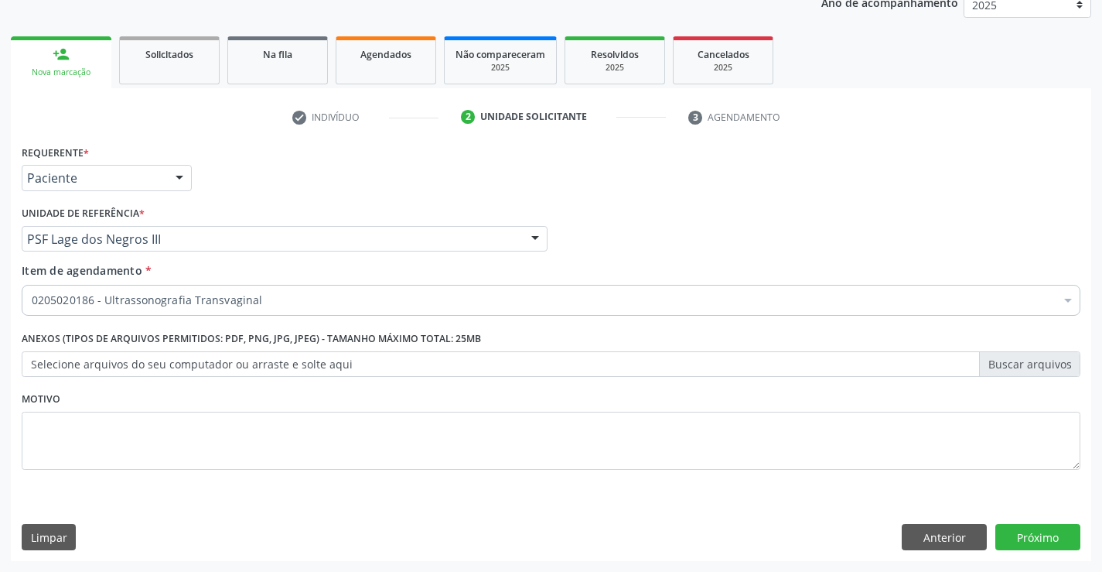
click at [281, 290] on div "0205020186 - Ultrassonografia Transvaginal" at bounding box center [551, 300] width 1059 height 31
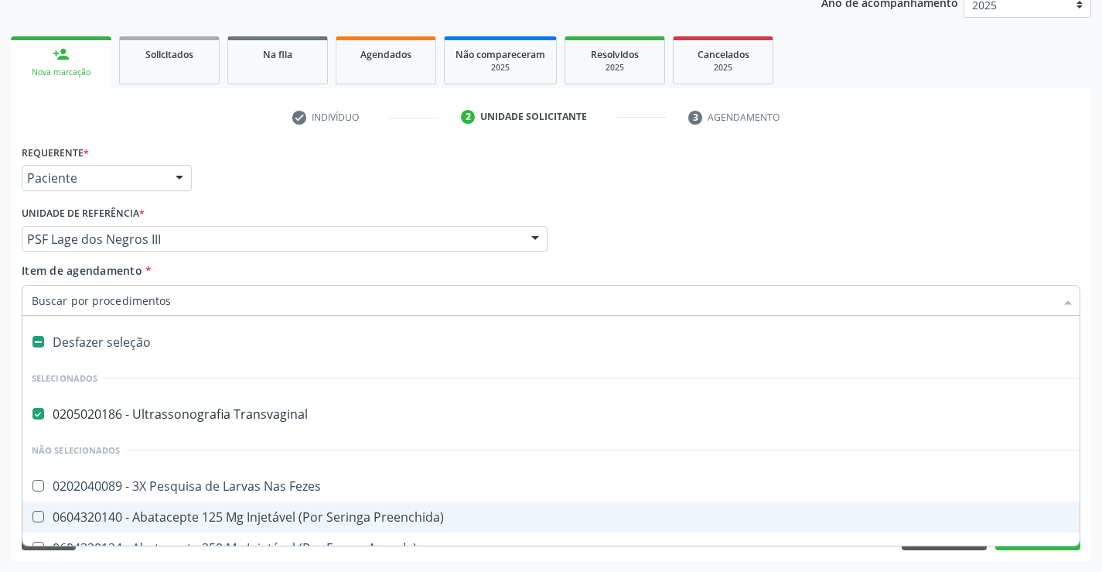
click at [88, 333] on div "Desfazer seleção" at bounding box center [633, 341] width 1223 height 31
checkbox Transvaginal "false"
click at [113, 305] on input "Item de agendamento *" at bounding box center [543, 300] width 1023 height 31
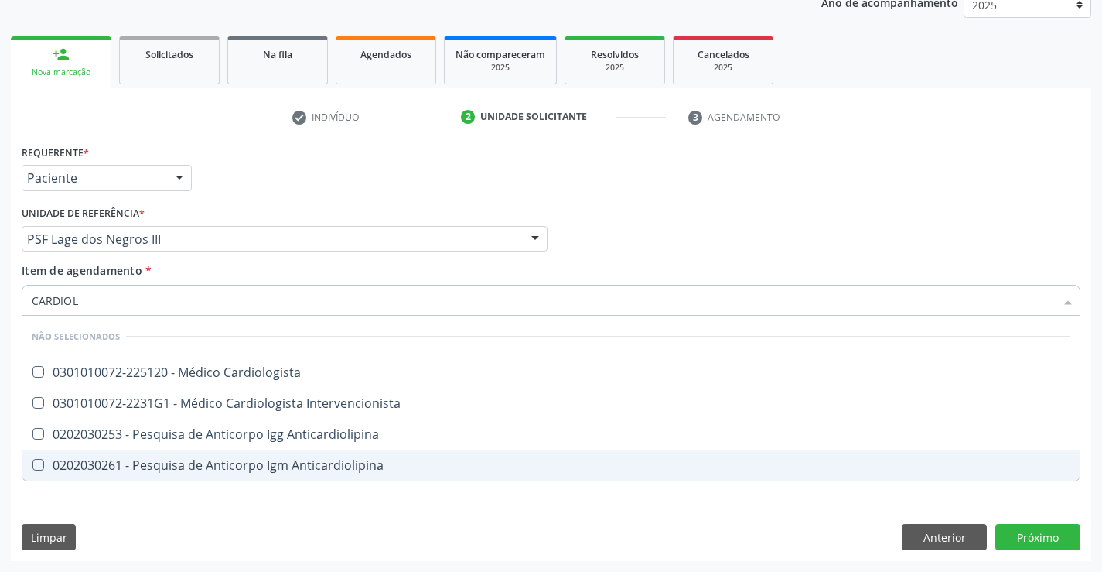
type input "CARDIOLO"
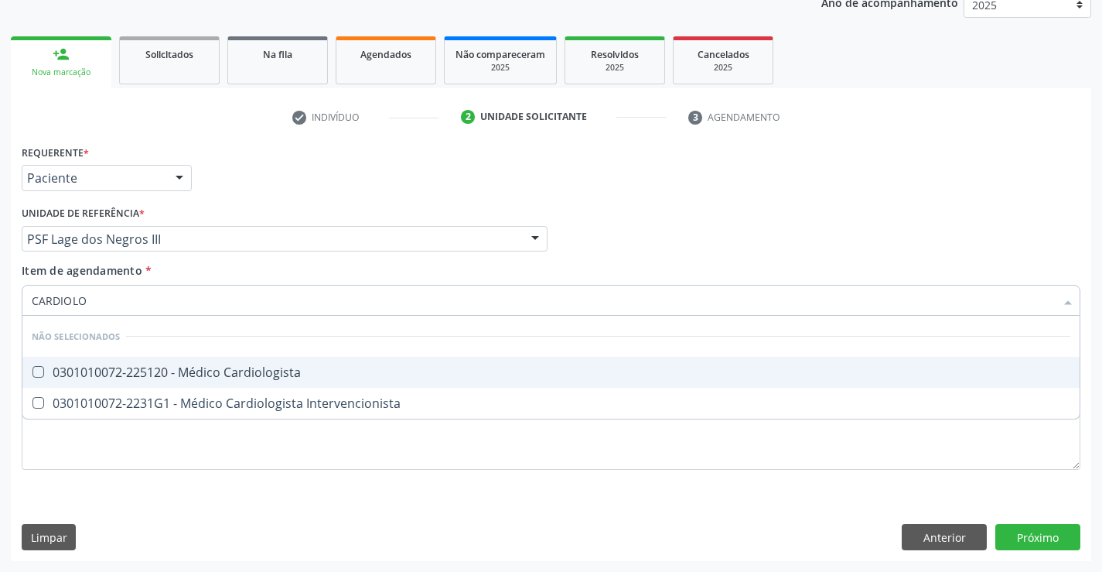
click at [158, 372] on div "0301010072-225120 - Médico Cardiologista" at bounding box center [551, 372] width 1039 height 12
checkbox Cardiologista "true"
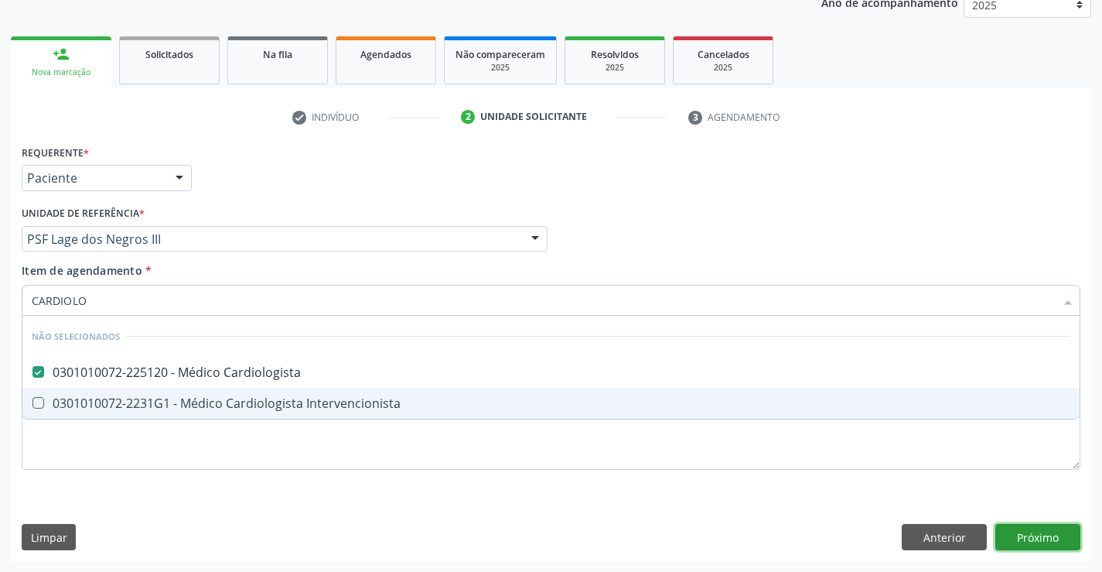
click at [1027, 534] on div "Requerente * Paciente Profissional de Saúde Paciente Nenhum resultado encontrad…" at bounding box center [551, 351] width 1080 height 420
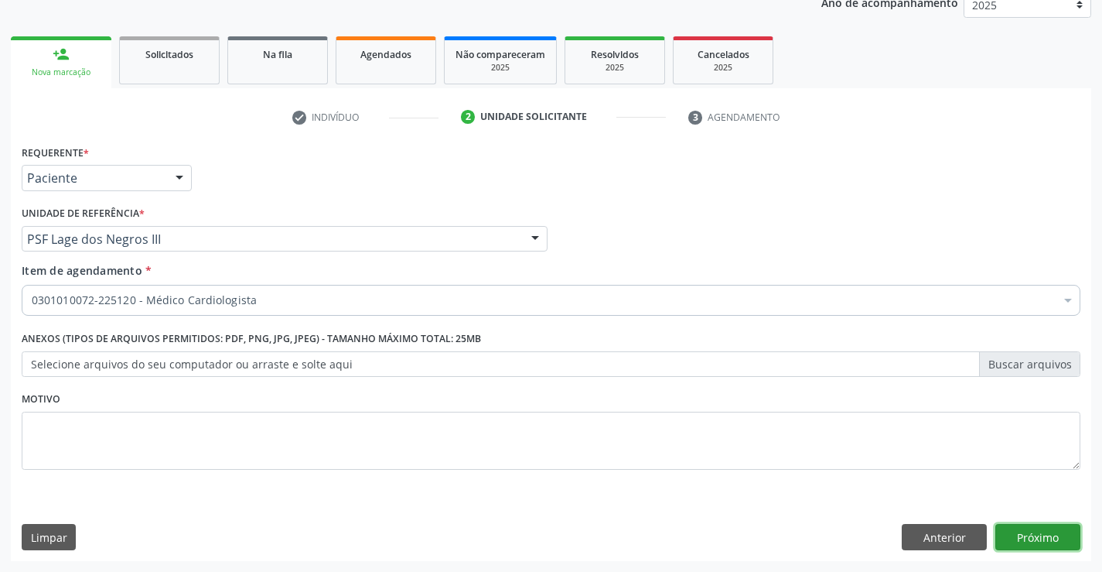
click at [1040, 538] on button "Próximo" at bounding box center [1037, 537] width 85 height 26
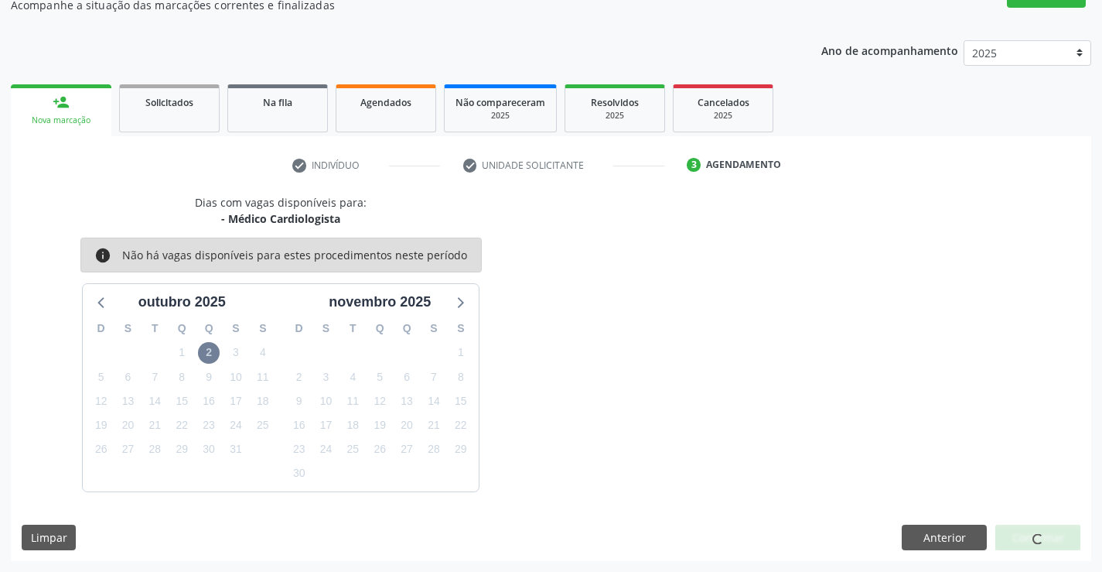
scroll to position [147, 0]
click at [207, 352] on span "2" at bounding box center [209, 353] width 22 height 22
click at [934, 534] on button "Anterior" at bounding box center [944, 537] width 85 height 26
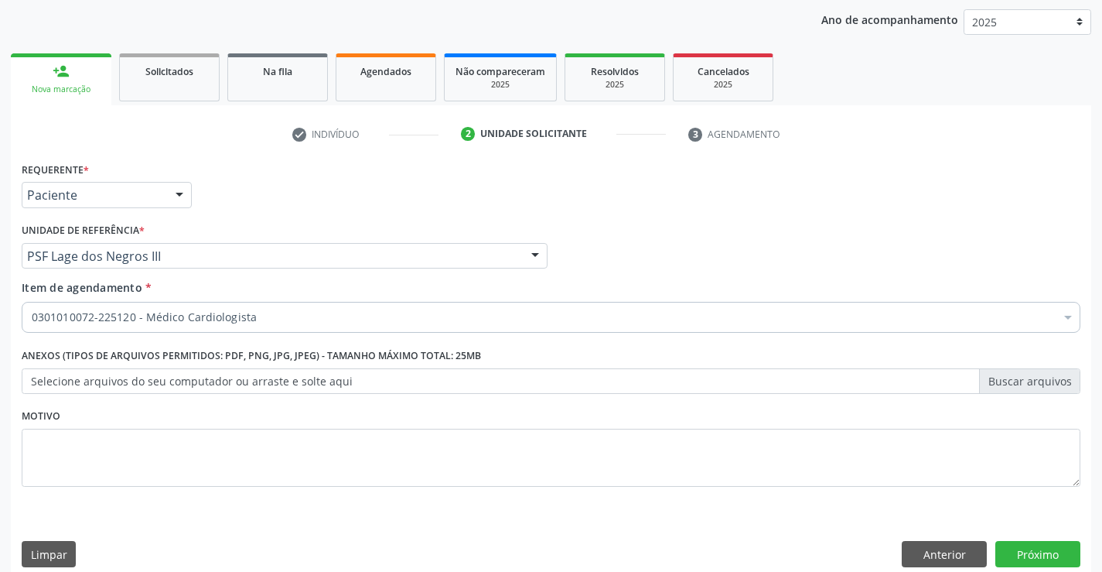
scroll to position [195, 0]
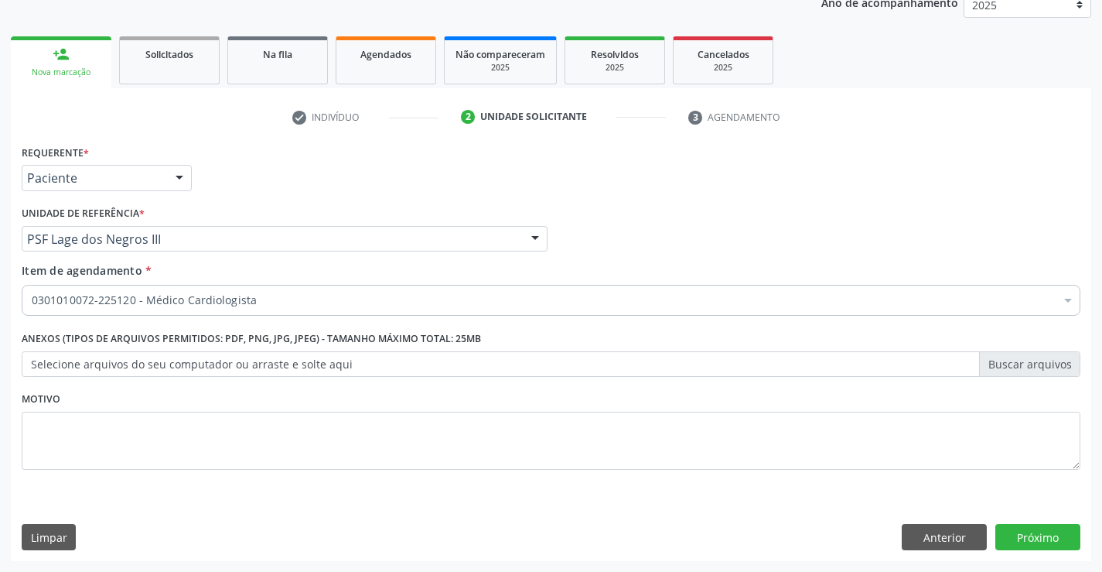
click at [934, 112] on ul "check Indivíduo 2 Unidade solicitante 3 Agendamento" at bounding box center [551, 117] width 1080 height 26
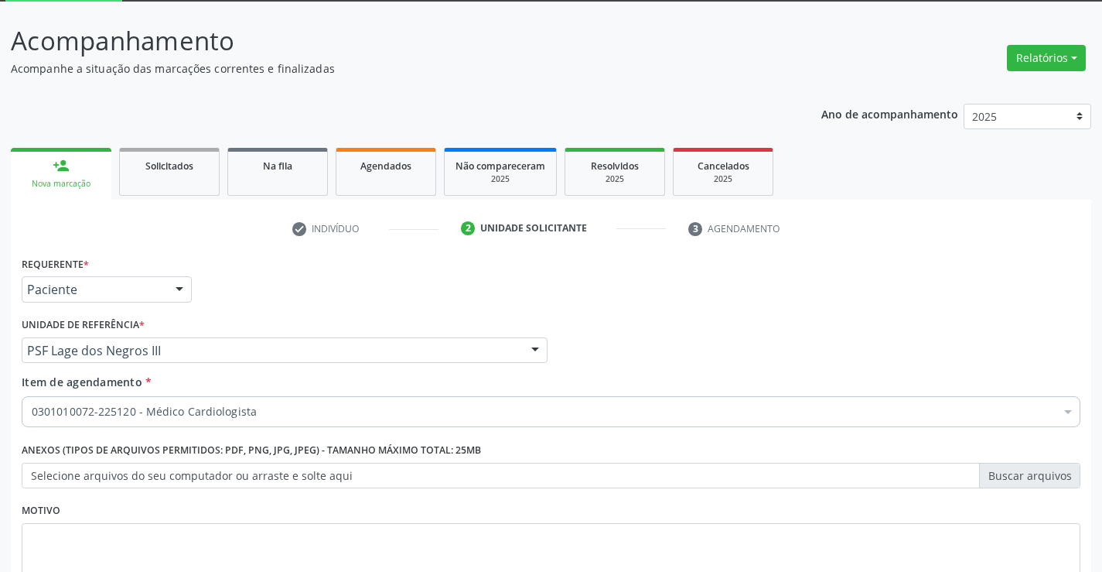
scroll to position [0, 0]
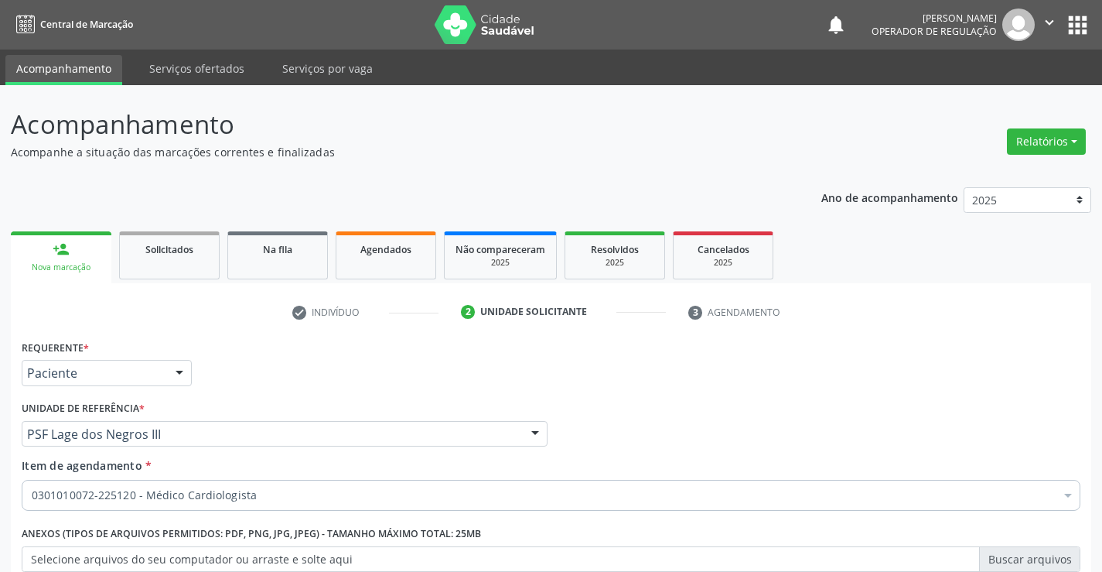
click at [755, 123] on p "Acompanhamento" at bounding box center [389, 124] width 756 height 39
click at [759, 121] on p "Acompanhamento" at bounding box center [389, 124] width 756 height 39
click at [1048, 13] on button "" at bounding box center [1049, 25] width 29 height 32
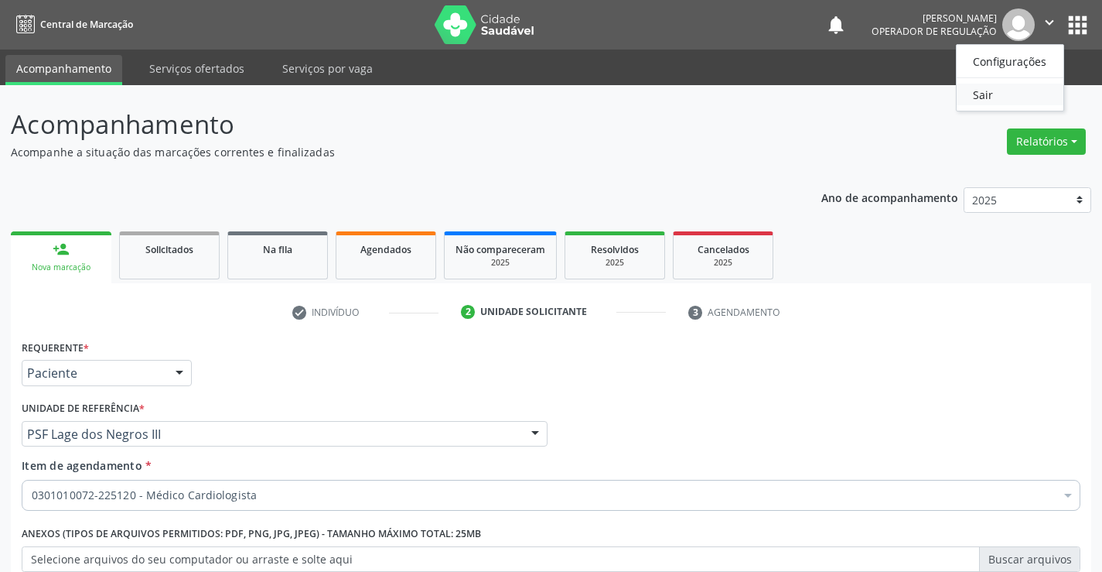
click at [986, 94] on link "Sair" at bounding box center [1010, 95] width 107 height 22
